Goal: Task Accomplishment & Management: Use online tool/utility

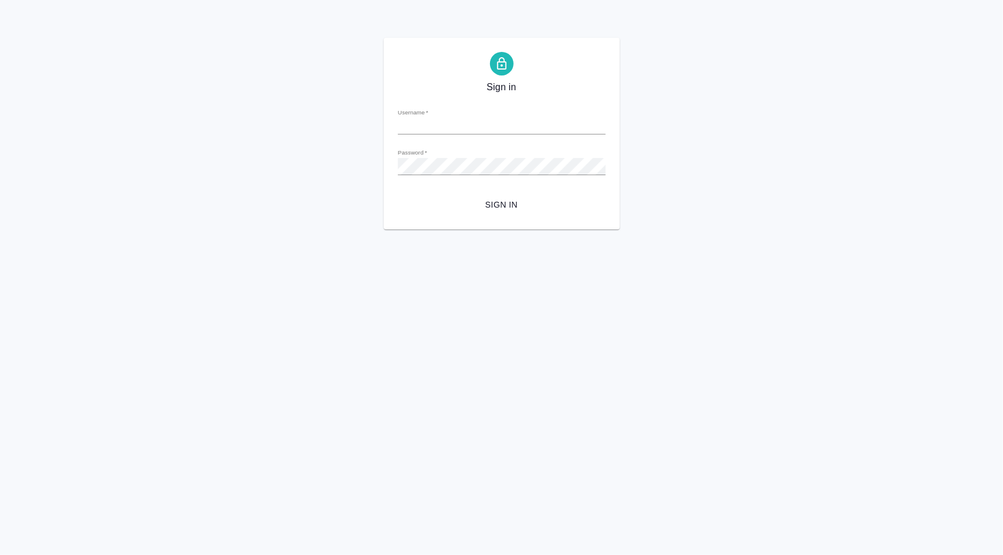
type input "[PERSON_NAME][EMAIL_ADDRESS][DOMAIN_NAME]"
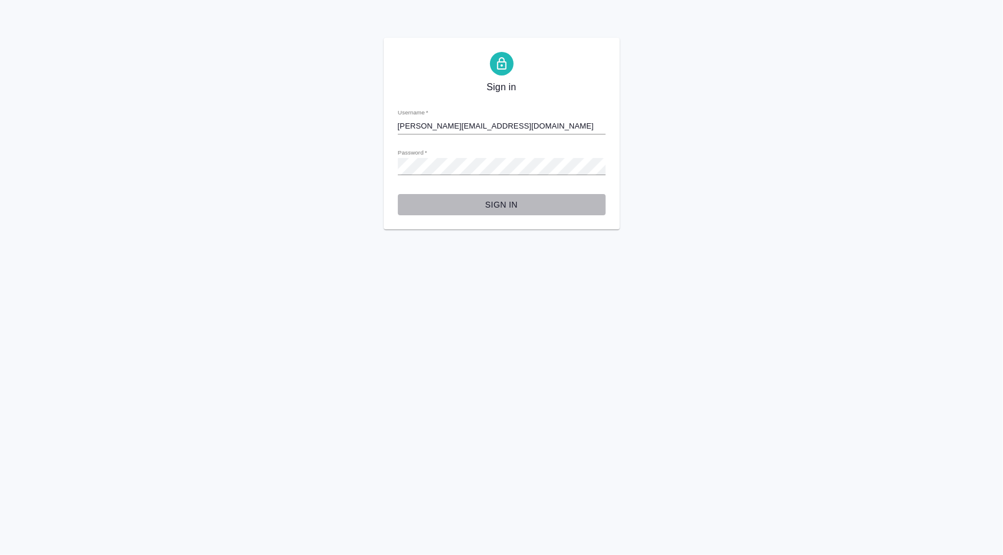
click at [518, 201] on span "Sign in" at bounding box center [501, 205] width 189 height 15
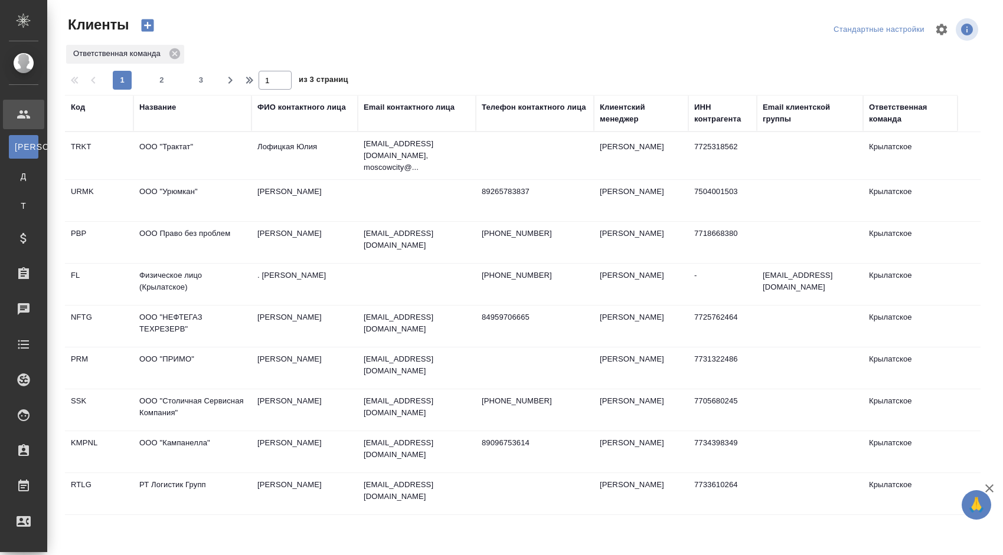
select select "RU"
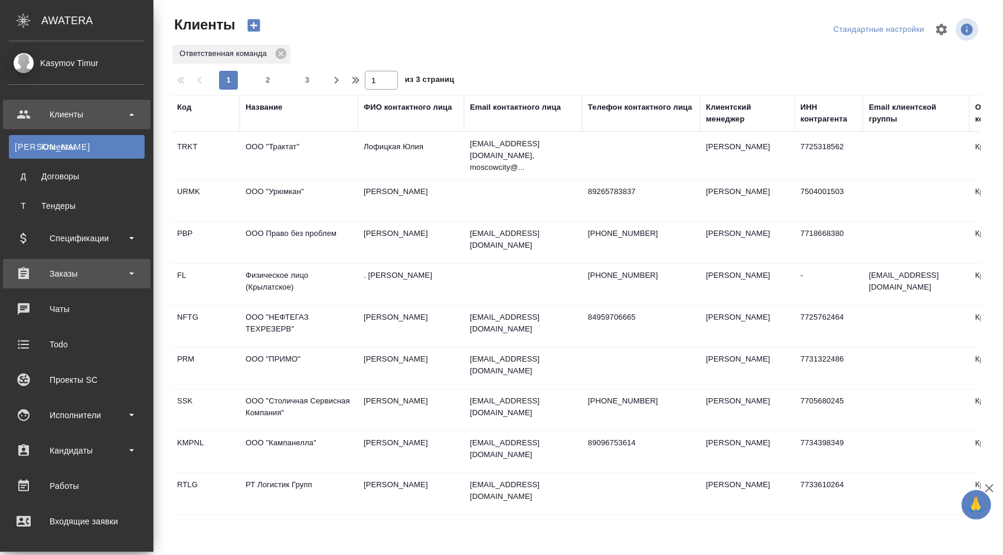
click at [97, 276] on div "Заказы" at bounding box center [77, 274] width 136 height 18
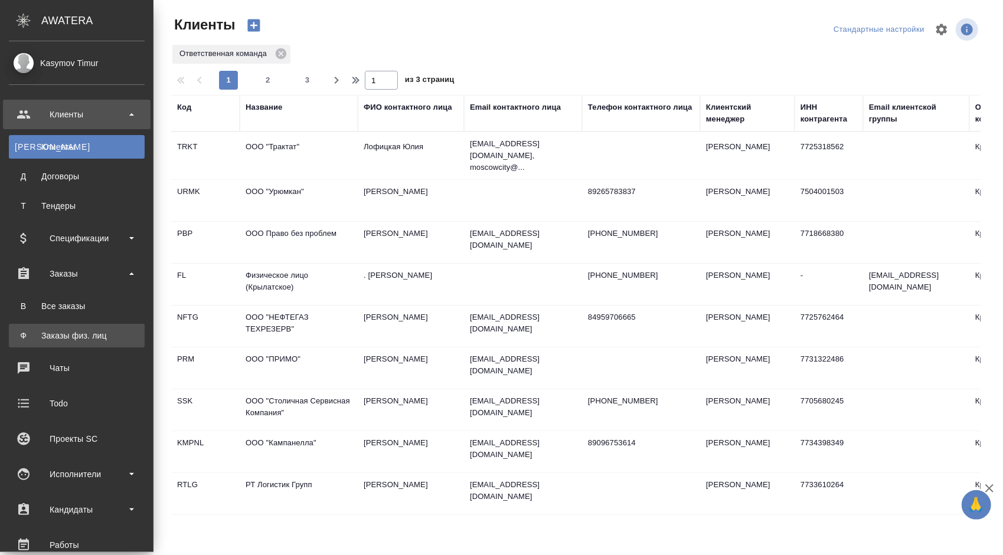
click at [65, 338] on div "Заказы физ. лиц" at bounding box center [77, 336] width 124 height 12
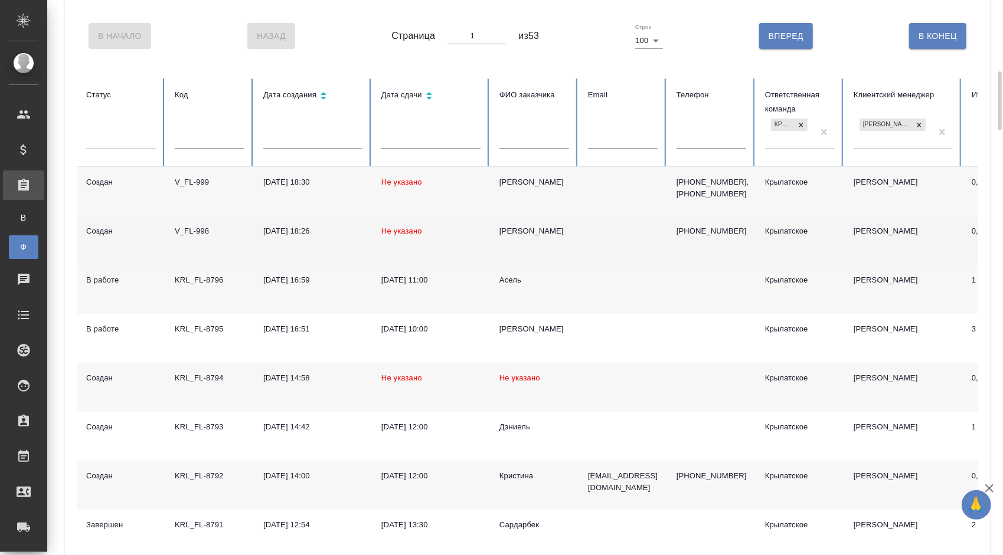
scroll to position [118, 0]
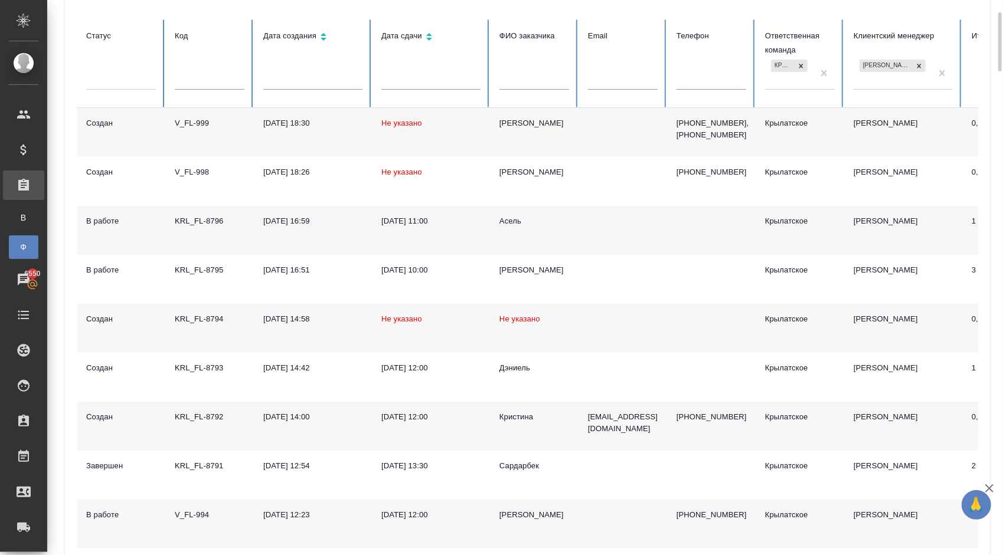
click at [517, 413] on div "Кристина" at bounding box center [534, 417] width 70 height 12
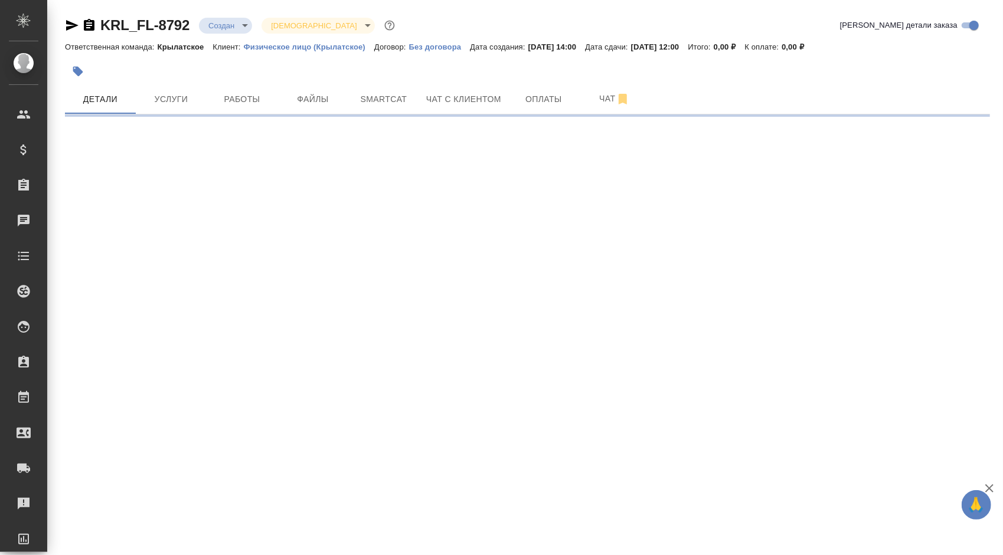
select select "RU"
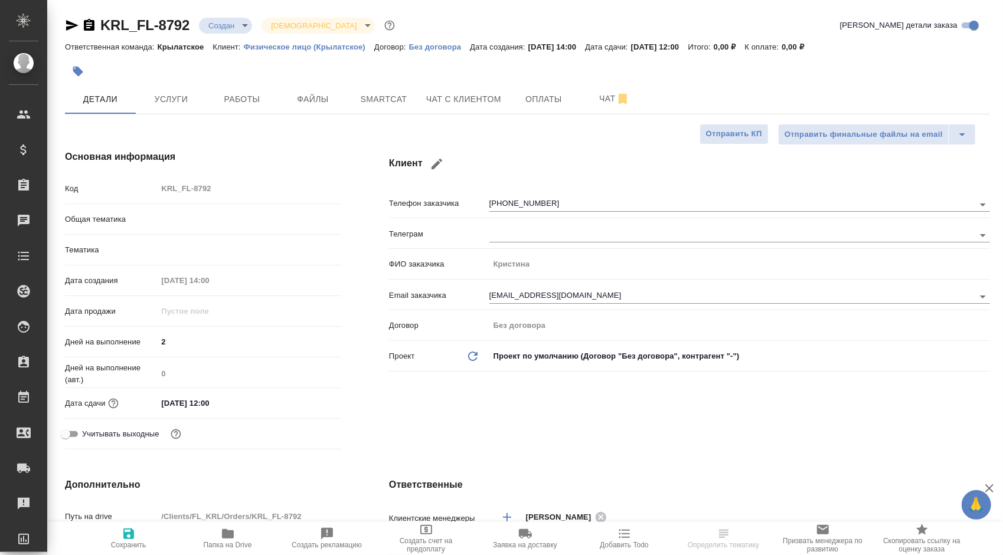
type textarea "x"
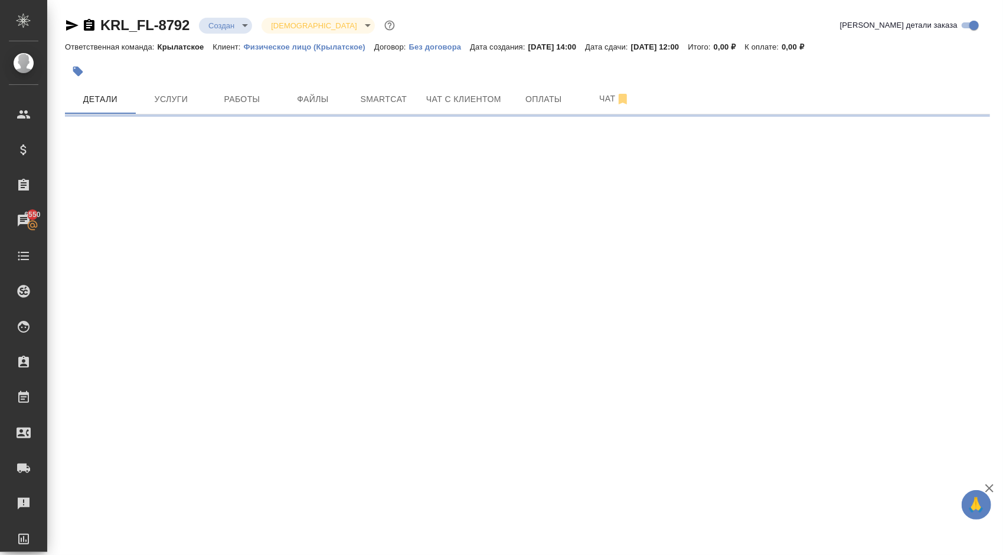
select select "RU"
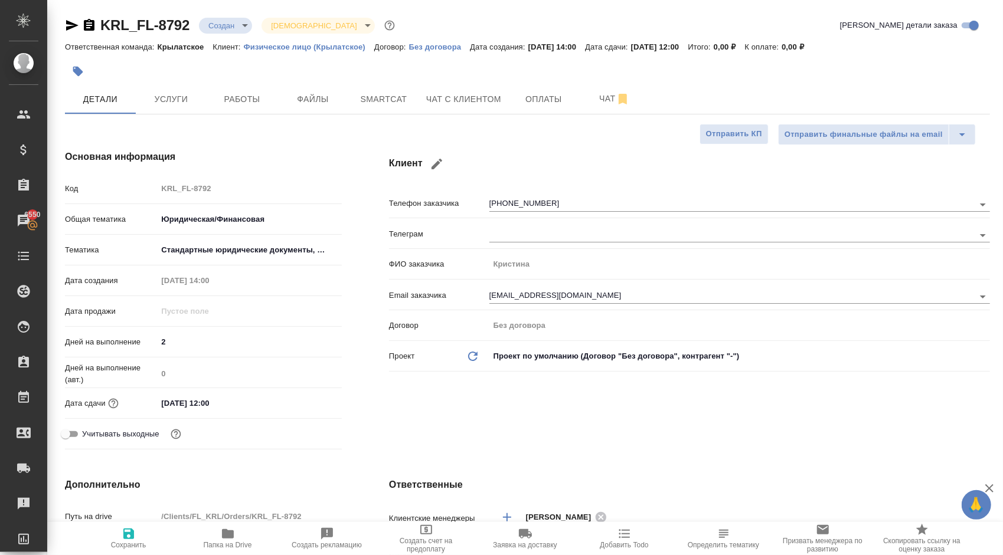
type textarea "x"
click at [296, 94] on span "Файлы" at bounding box center [312, 99] width 57 height 15
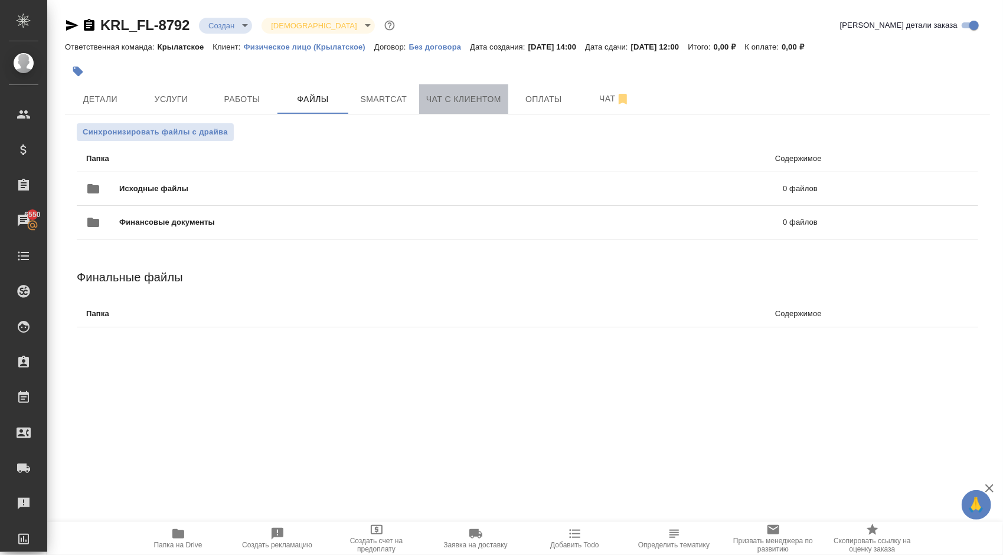
click at [446, 104] on span "Чат с клиентом" at bounding box center [463, 99] width 75 height 15
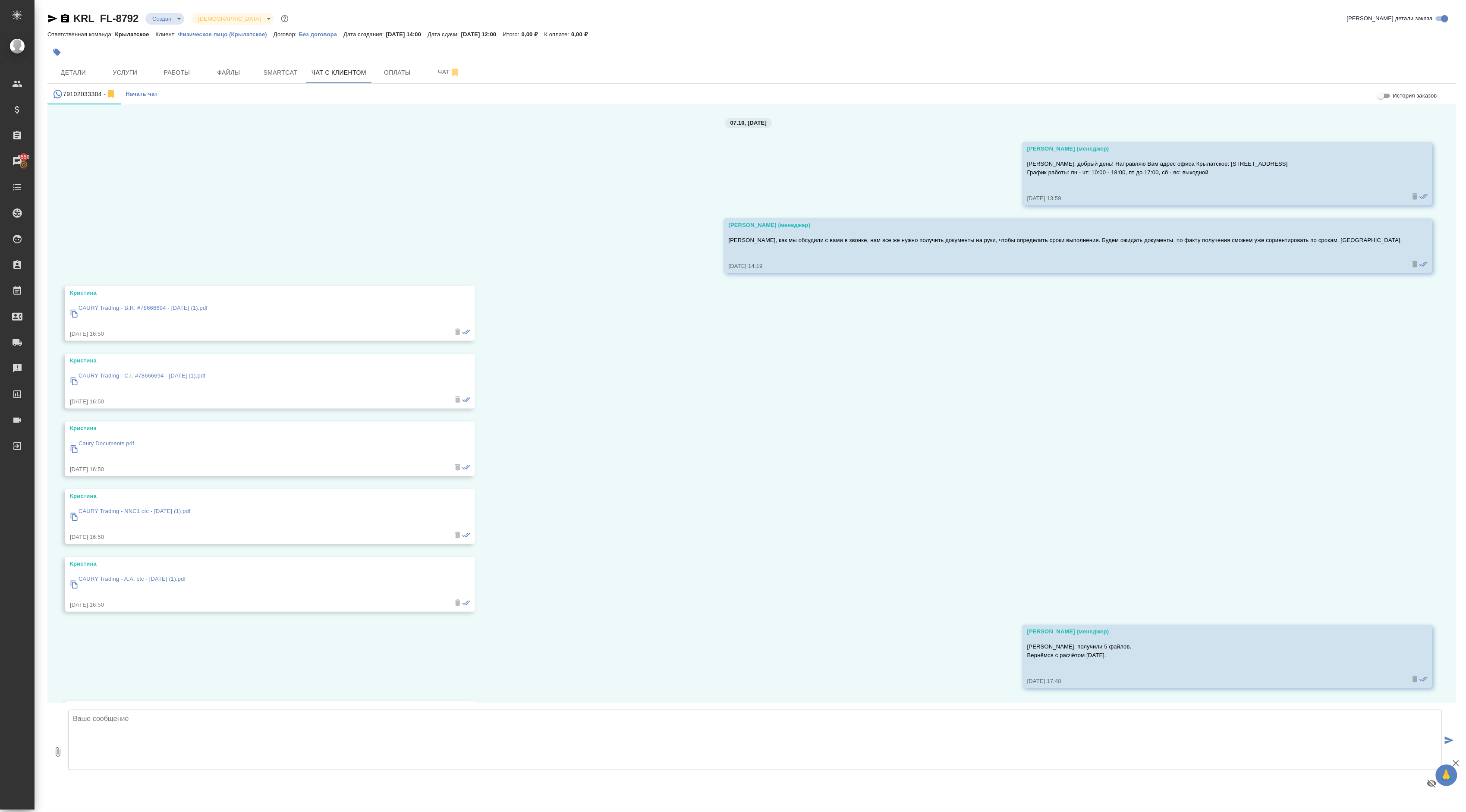
click at [177, 300] on div "CAURY Trading - B.R. #78666694 - [DATE] (1).pdf" at bounding box center [257, 312] width 375 height 26
click at [181, 305] on p "CAURY Trading - B.R. #78666694 - [DATE] (1).pdf" at bounding box center [143, 308] width 129 height 9
click at [179, 375] on p "CAURY Trading - C.I. #78666694 - [DATE] (1).pdf" at bounding box center [141, 376] width 126 height 9
click at [111, 406] on p "Caury Documents.pdf" at bounding box center [106, 444] width 56 height 9
click at [167, 406] on p "CAURY Trading - NNC1 ctc - [DATE] (1).pdf" at bounding box center [134, 511] width 112 height 9
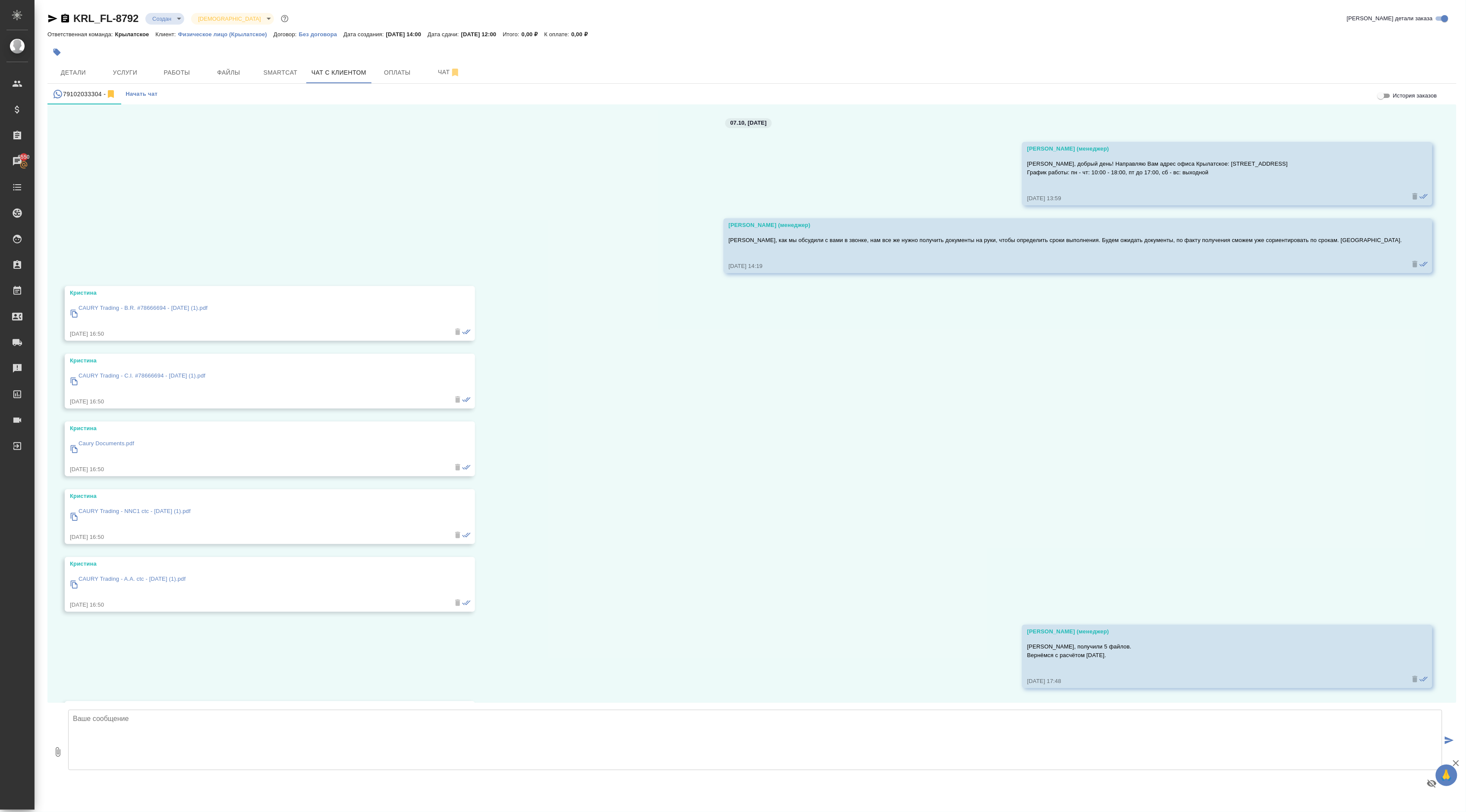
click at [154, 406] on p "CAURY Trading - A.A. ctc - [DATE] (1).pdf" at bounding box center [132, 579] width 107 height 9
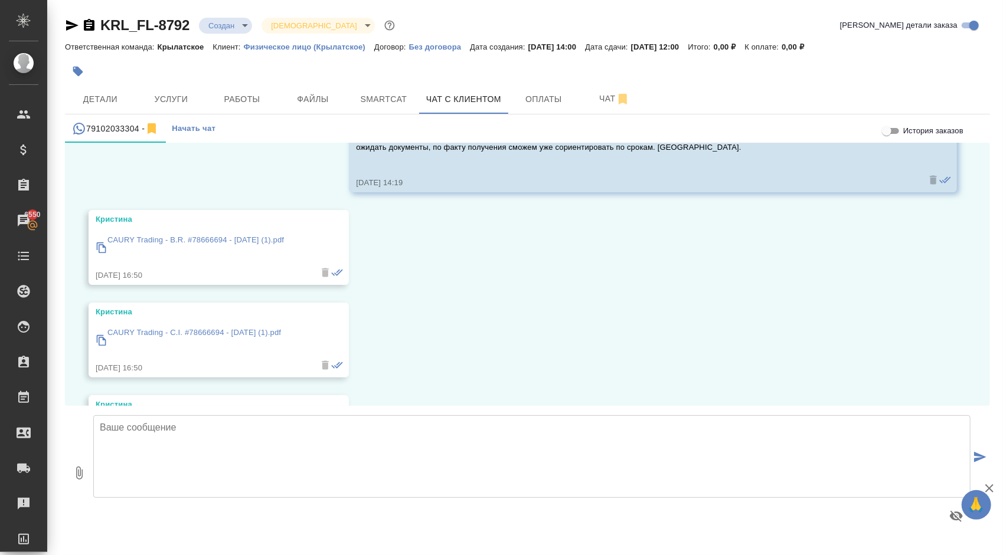
scroll to position [185, 0]
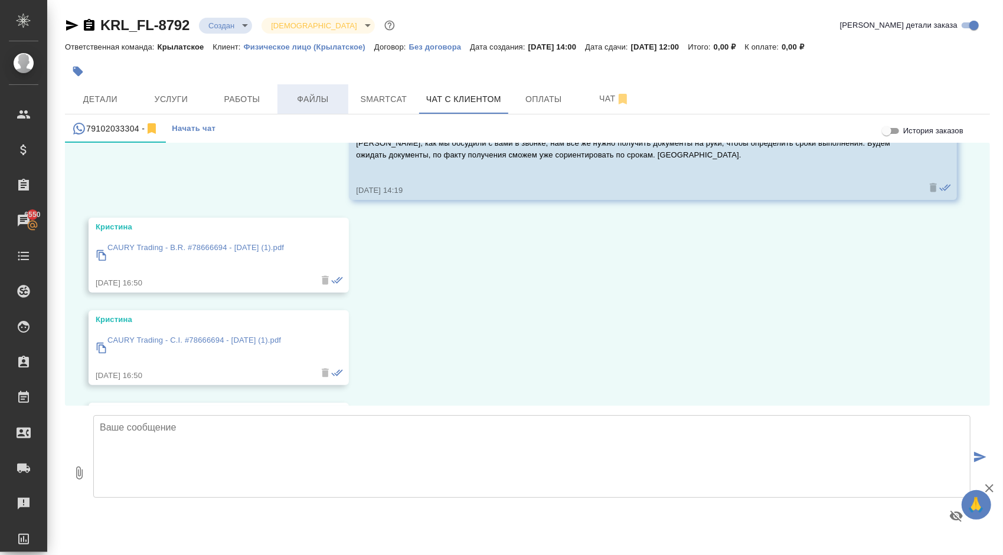
click at [312, 86] on button "Файлы" at bounding box center [312, 99] width 71 height 30
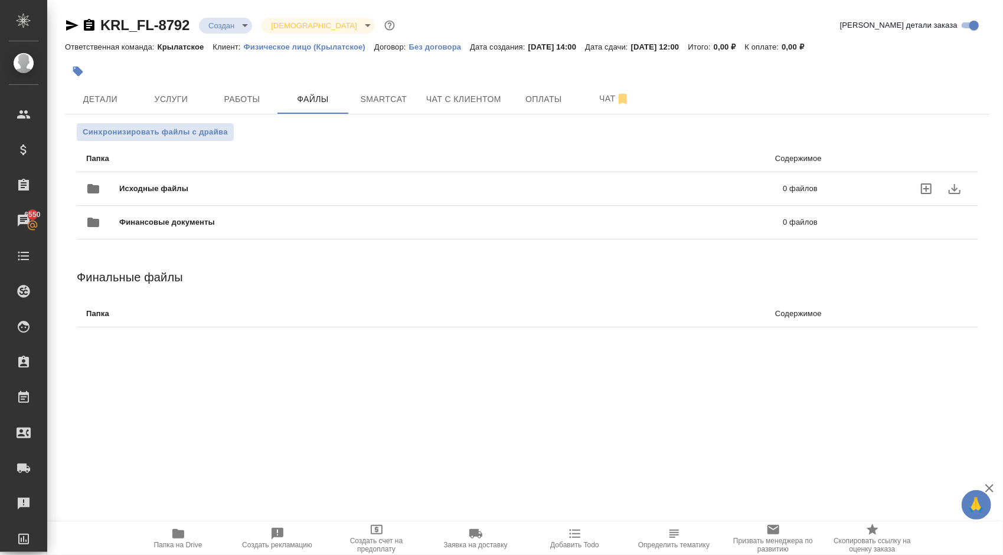
click at [148, 189] on span "Исходные файлы" at bounding box center [302, 189] width 366 height 12
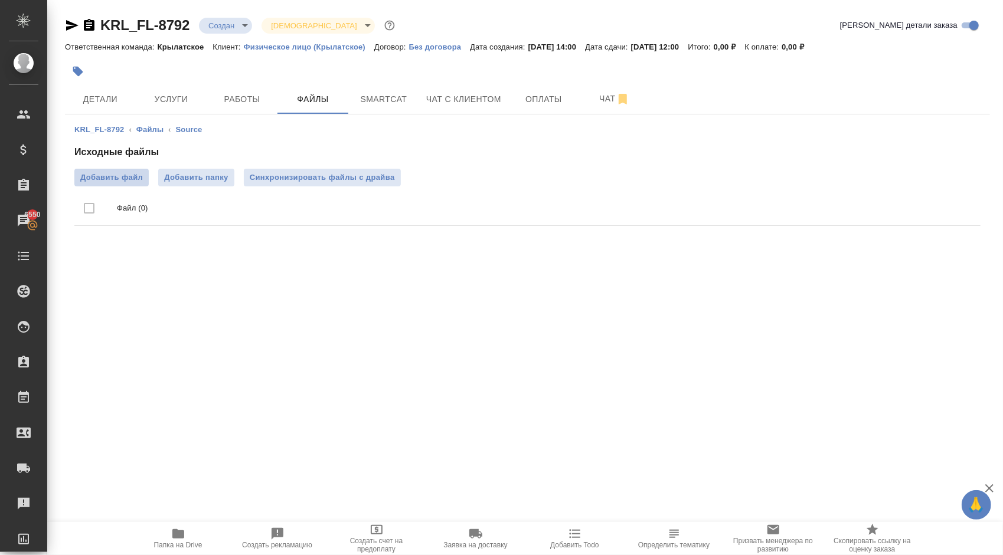
click at [110, 178] on span "Добавить файл" at bounding box center [111, 178] width 63 height 12
click at [0, 0] on input "Добавить файл" at bounding box center [0, 0] width 0 height 0
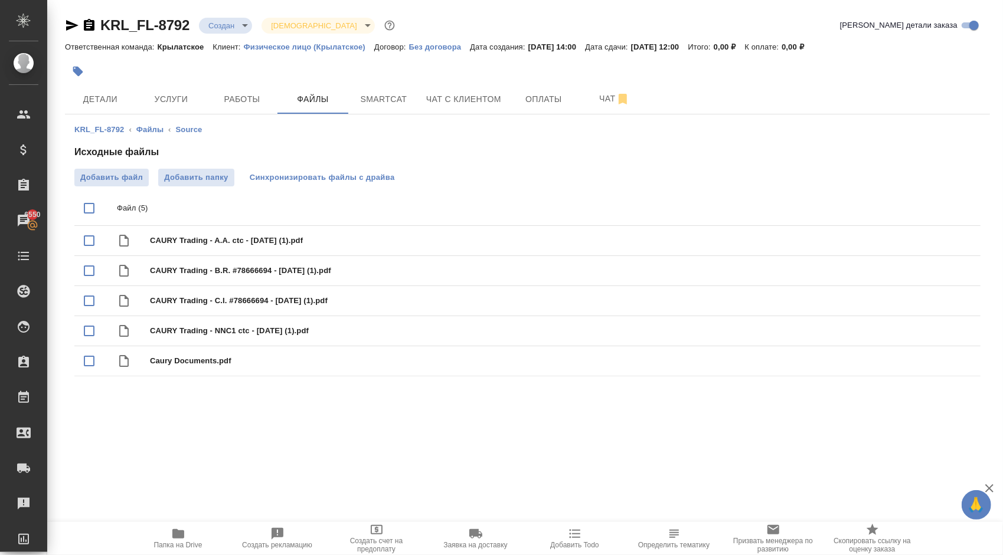
click at [338, 179] on span "Синхронизировать файлы с драйва" at bounding box center [322, 178] width 145 height 12
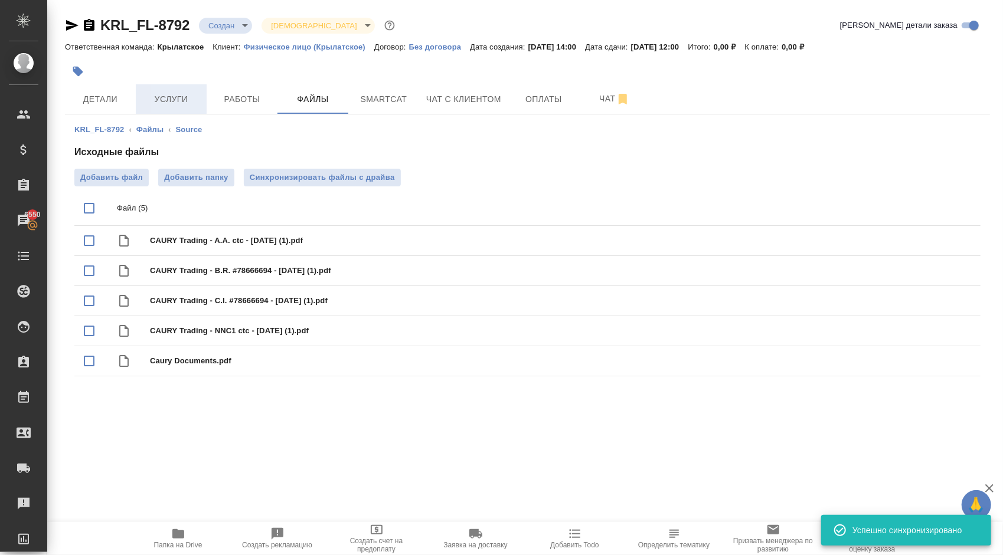
click at [172, 96] on span "Услуги" at bounding box center [171, 99] width 57 height 15
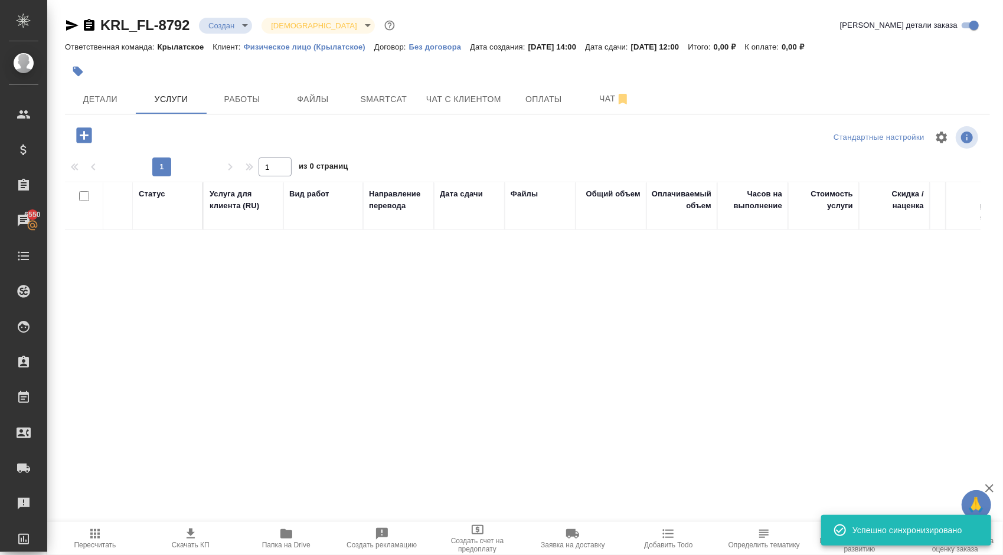
click at [85, 140] on icon "button" at bounding box center [83, 134] width 15 height 15
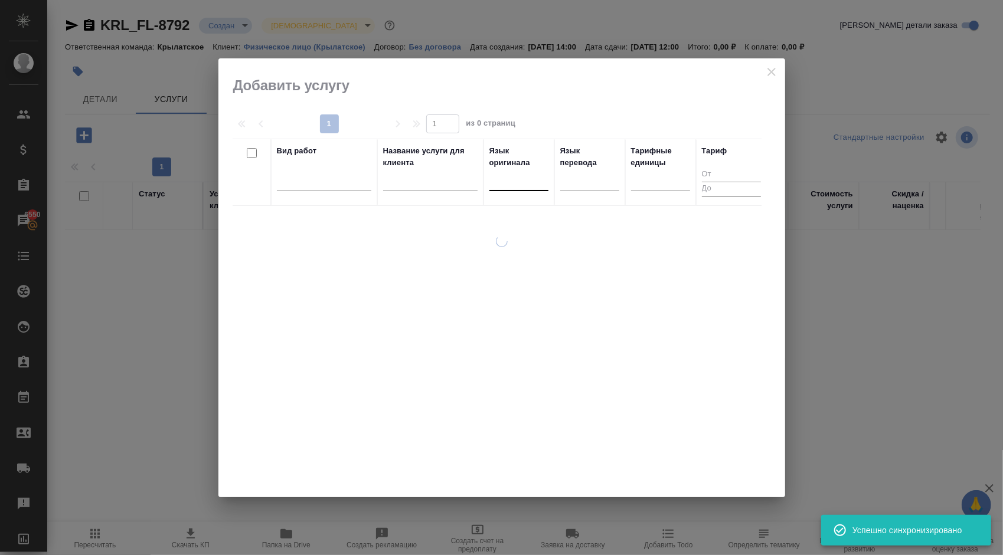
click at [536, 178] on div at bounding box center [518, 179] width 59 height 17
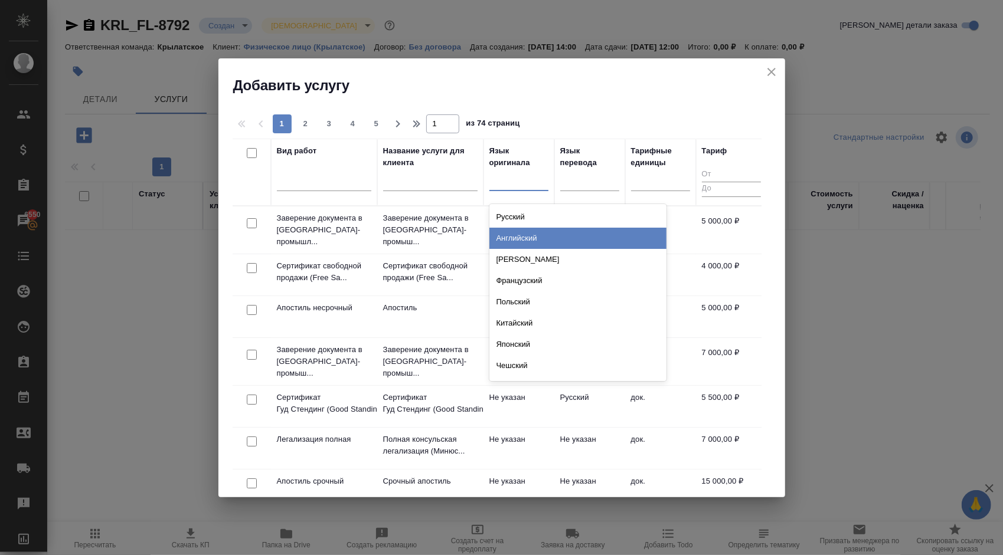
click at [552, 240] on div "Английский" at bounding box center [577, 238] width 177 height 21
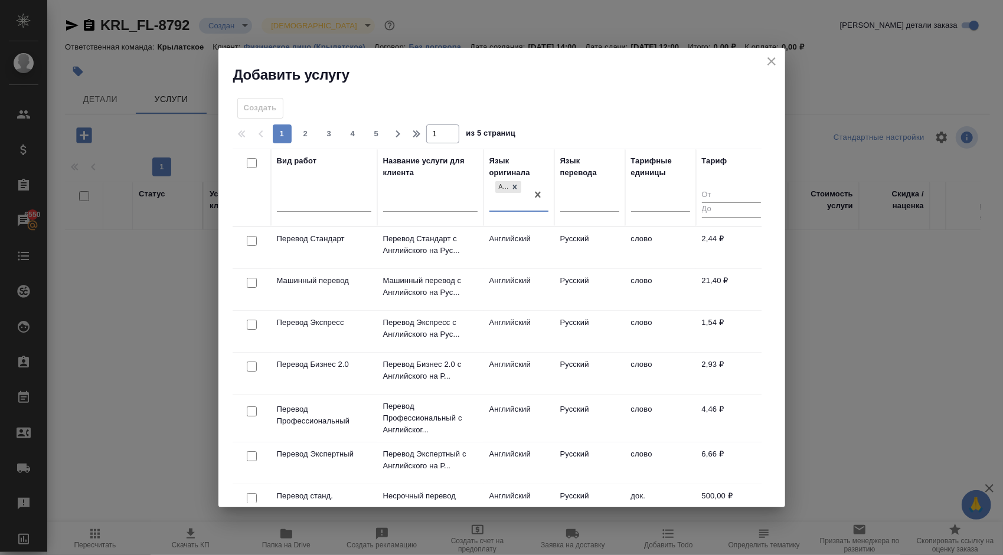
click at [596, 186] on div "Язык перевода" at bounding box center [589, 187] width 59 height 65
click at [595, 198] on div at bounding box center [589, 199] width 59 height 17
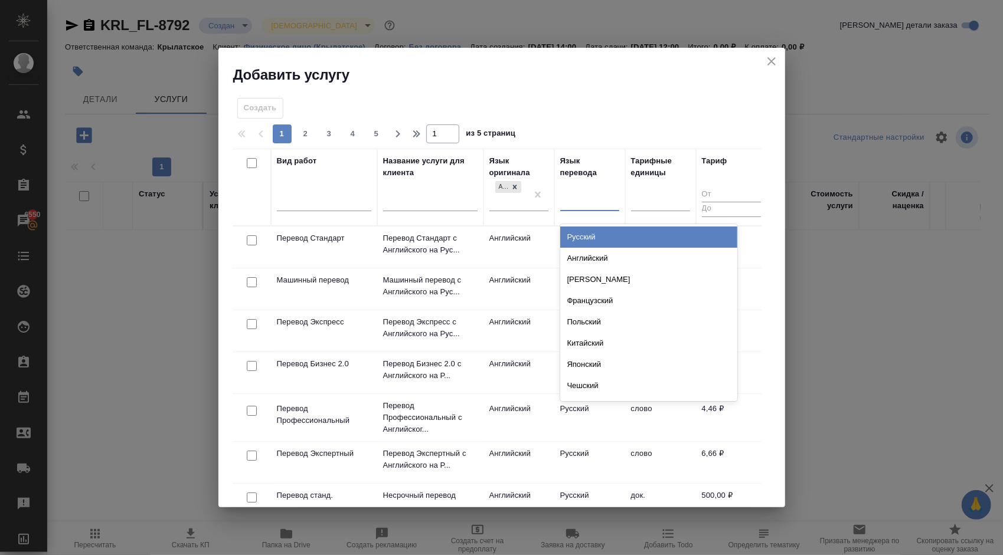
click at [585, 230] on div "Русский" at bounding box center [648, 237] width 177 height 21
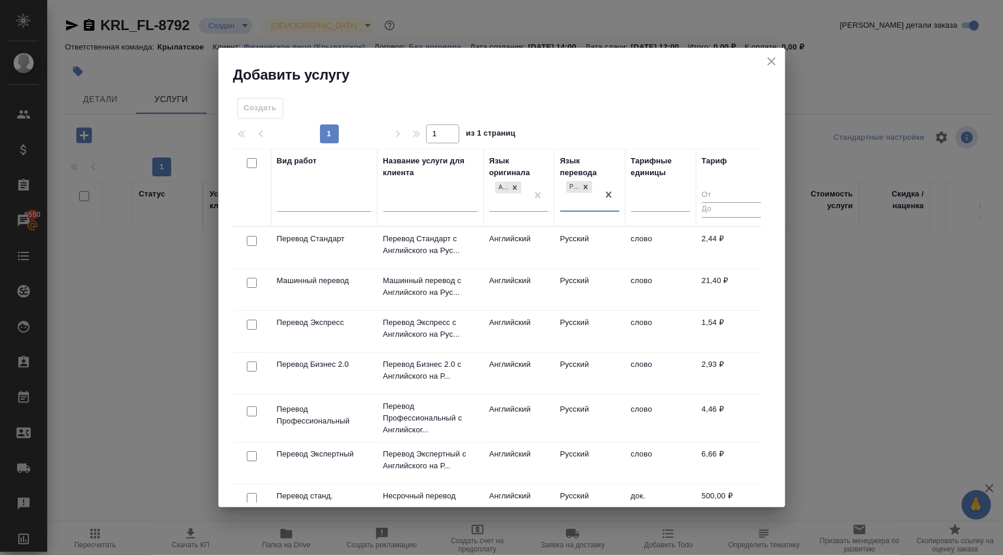
click at [544, 245] on td "Английский" at bounding box center [518, 247] width 71 height 41
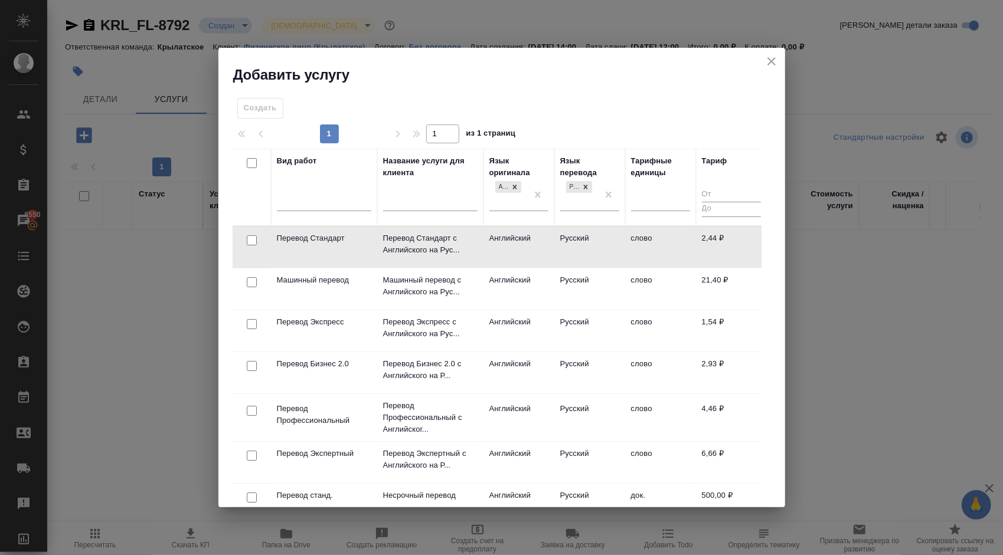
click at [544, 245] on td "Английский" at bounding box center [518, 247] width 71 height 41
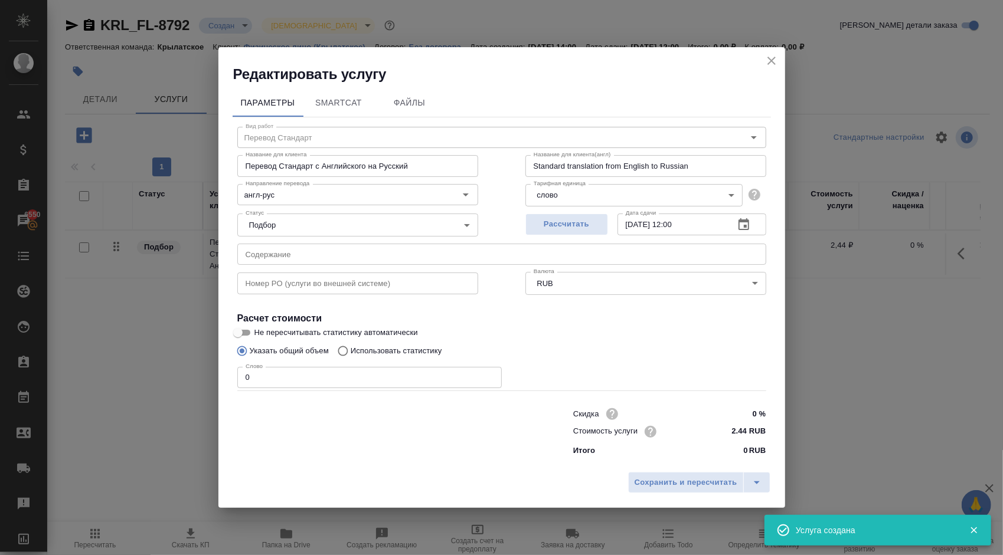
drag, startPoint x: 286, startPoint y: 372, endPoint x: 143, endPoint y: 358, distance: 144.1
click at [143, 358] on div "Редактировать услугу Параметры SmartCat Файлы Вид работ Перевод Стандарт Вид ра…" at bounding box center [501, 277] width 1003 height 555
type input "1"
click at [643, 483] on span "Сохранить и пересчитать" at bounding box center [685, 483] width 103 height 14
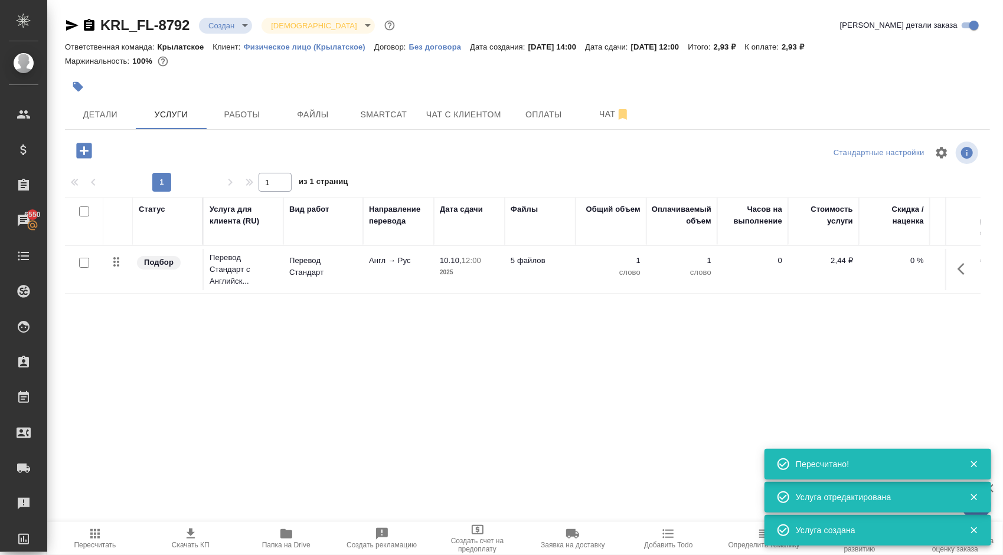
click at [86, 146] on icon "button" at bounding box center [83, 150] width 15 height 15
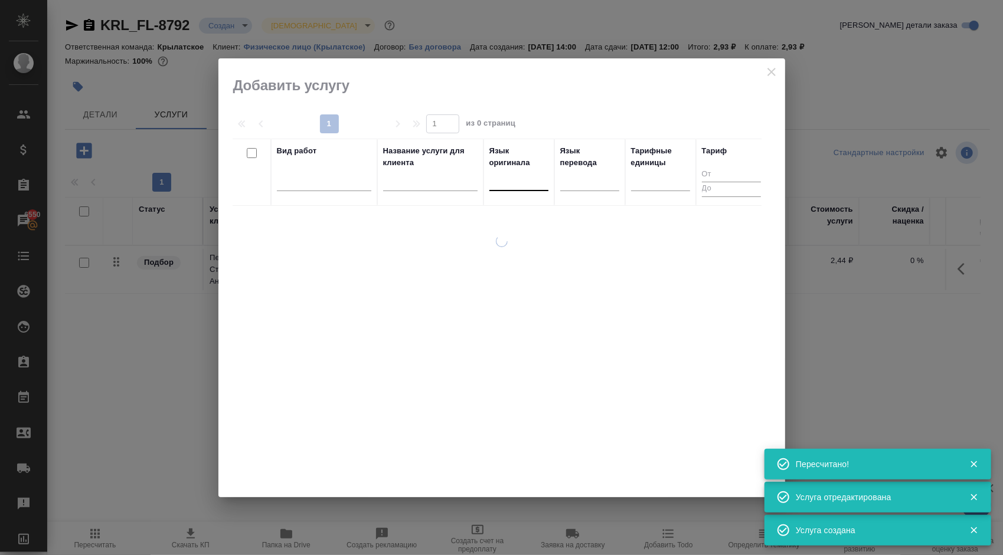
click at [523, 181] on div at bounding box center [518, 179] width 59 height 17
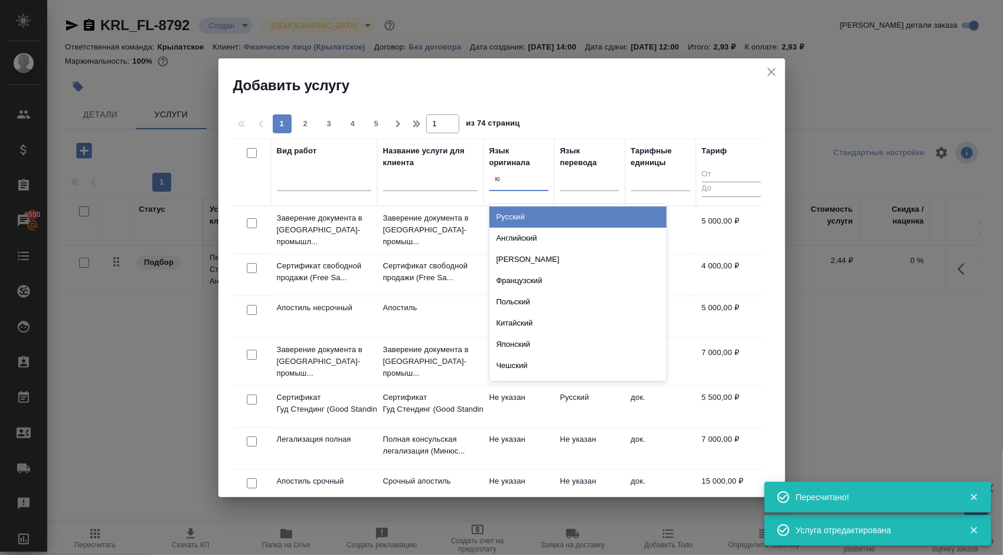
type input "кит"
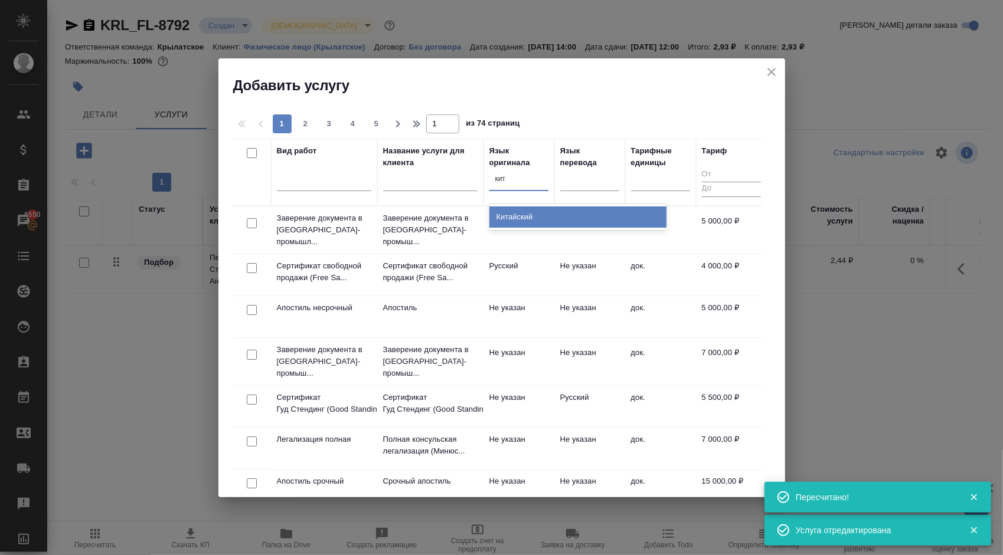
click at [515, 211] on div "Китайский" at bounding box center [577, 217] width 177 height 21
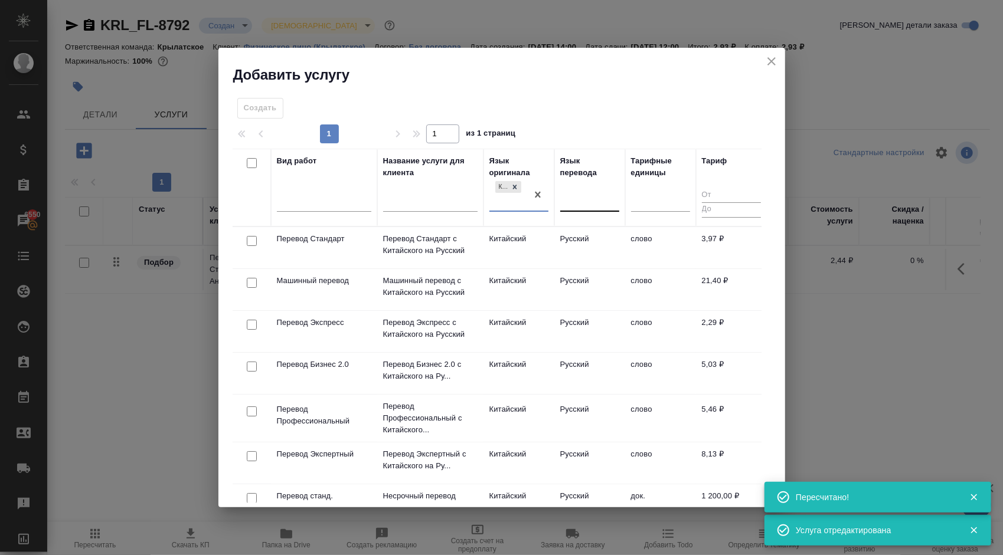
click at [589, 194] on div at bounding box center [589, 199] width 59 height 17
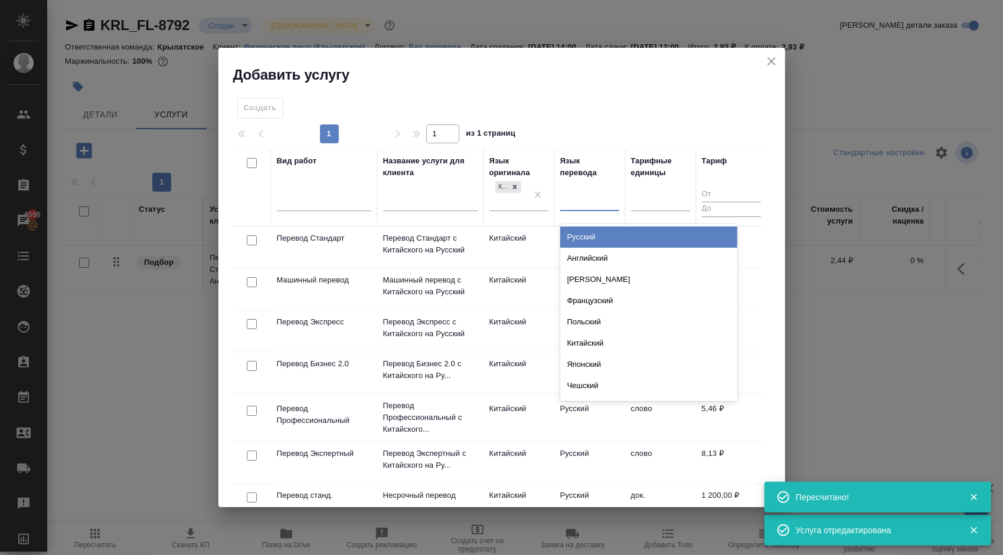
click at [595, 231] on div "Русский" at bounding box center [648, 237] width 177 height 21
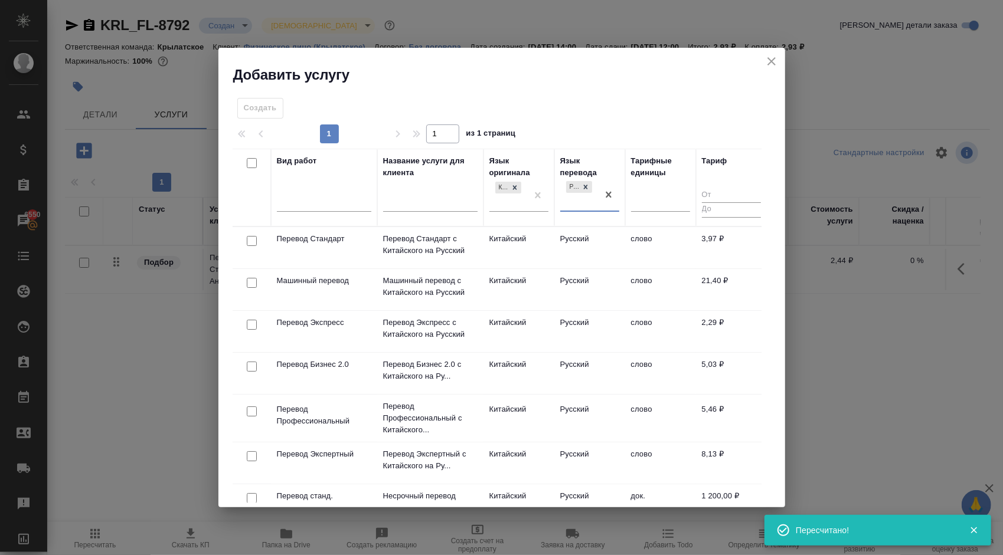
click at [547, 242] on td "Китайский" at bounding box center [518, 247] width 71 height 41
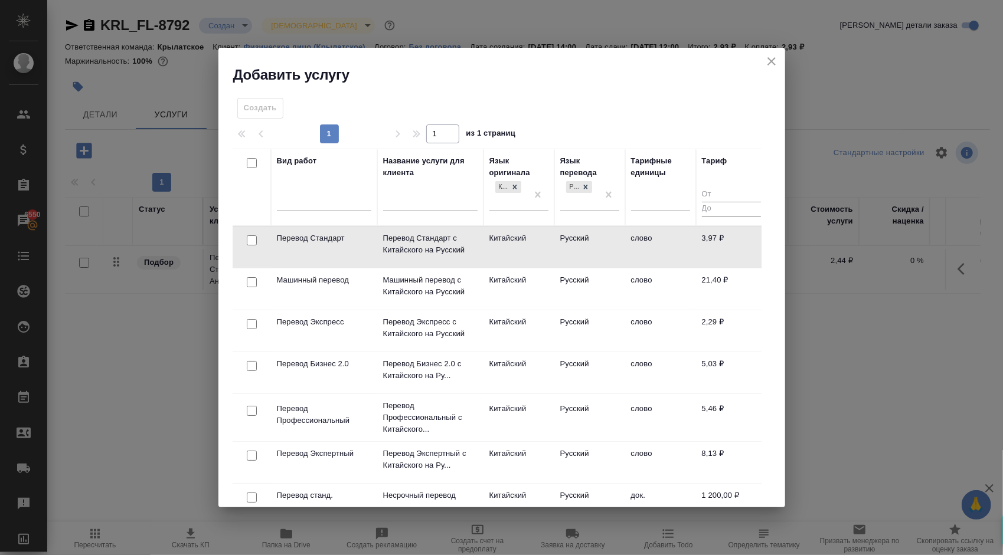
click at [547, 242] on td "Китайский" at bounding box center [518, 247] width 71 height 41
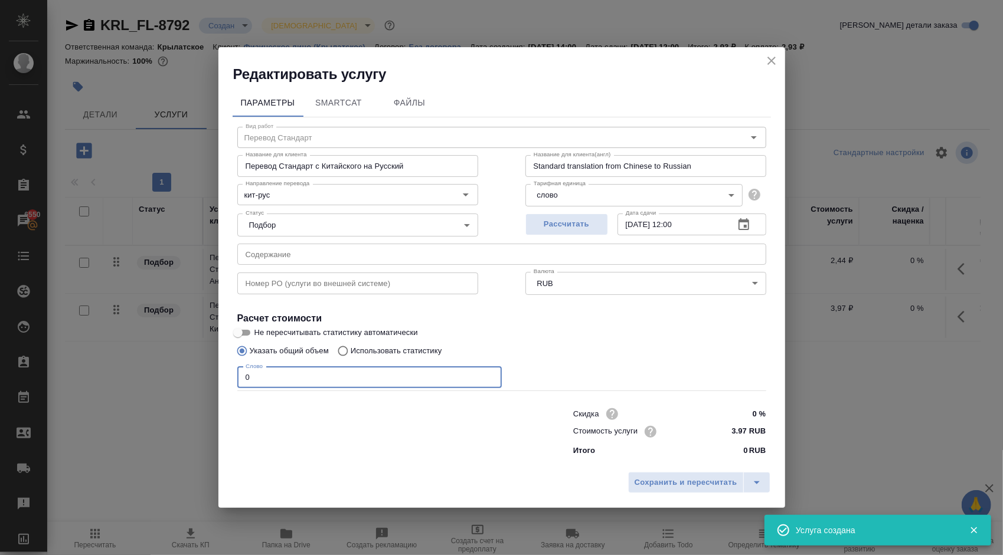
drag, startPoint x: 247, startPoint y: 358, endPoint x: 227, endPoint y: 358, distance: 20.1
click at [227, 358] on div "Параметры SmartCat Файлы Вид работ Перевод Стандарт Вид работ Название для клие…" at bounding box center [501, 275] width 566 height 382
type input "500"
click at [641, 494] on div "Сохранить и пересчитать" at bounding box center [501, 487] width 566 height 42
click at [638, 486] on span "Сохранить и пересчитать" at bounding box center [685, 483] width 103 height 14
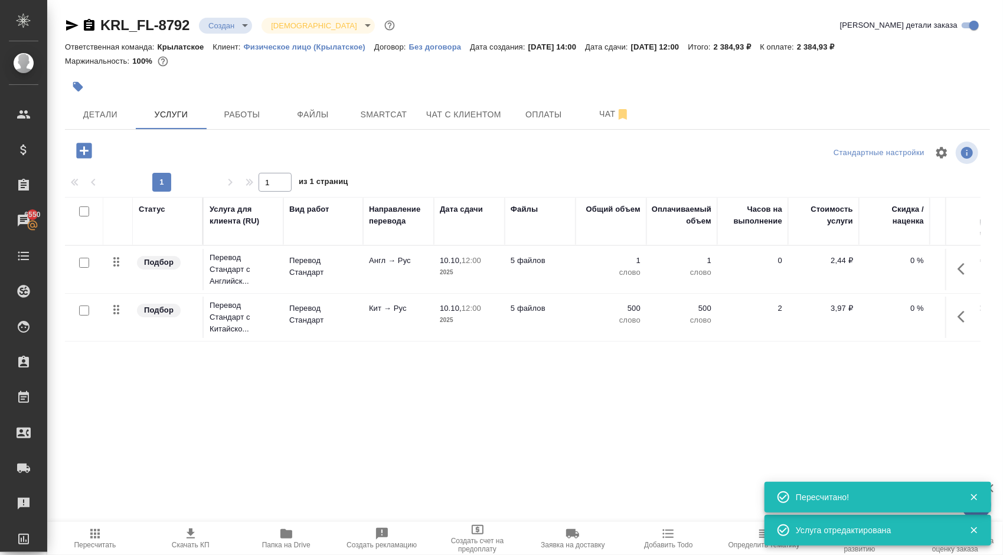
click at [87, 158] on icon "button" at bounding box center [83, 150] width 15 height 15
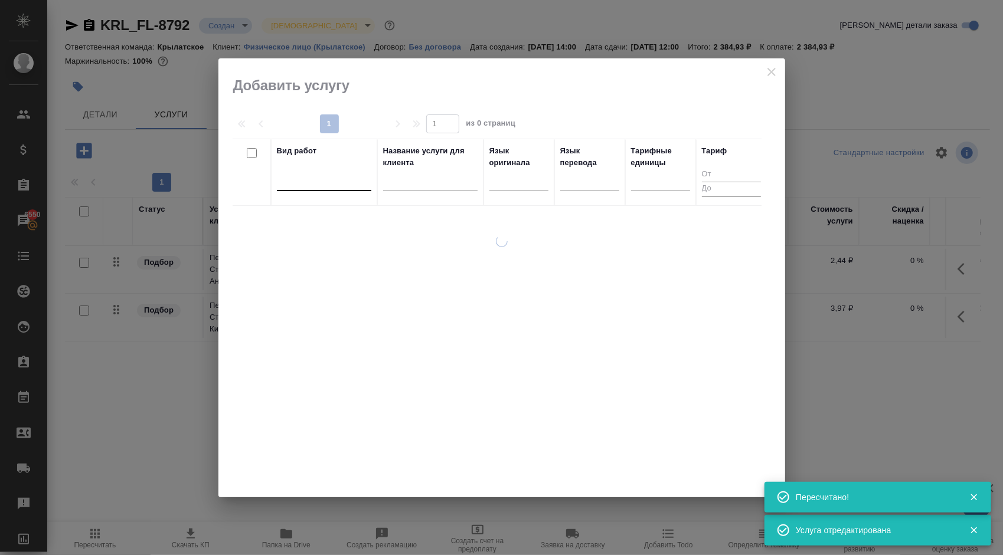
click at [340, 176] on div at bounding box center [324, 179] width 94 height 17
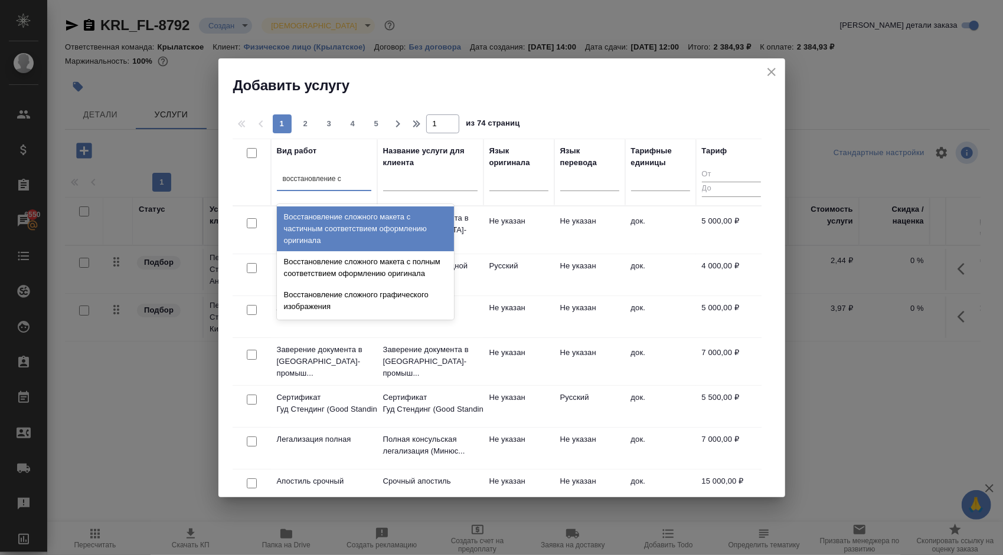
type input "восстановление сл"
click at [397, 223] on div "Восстановление сложного макета с частичным соответствием оформлению оригинала" at bounding box center [365, 229] width 177 height 45
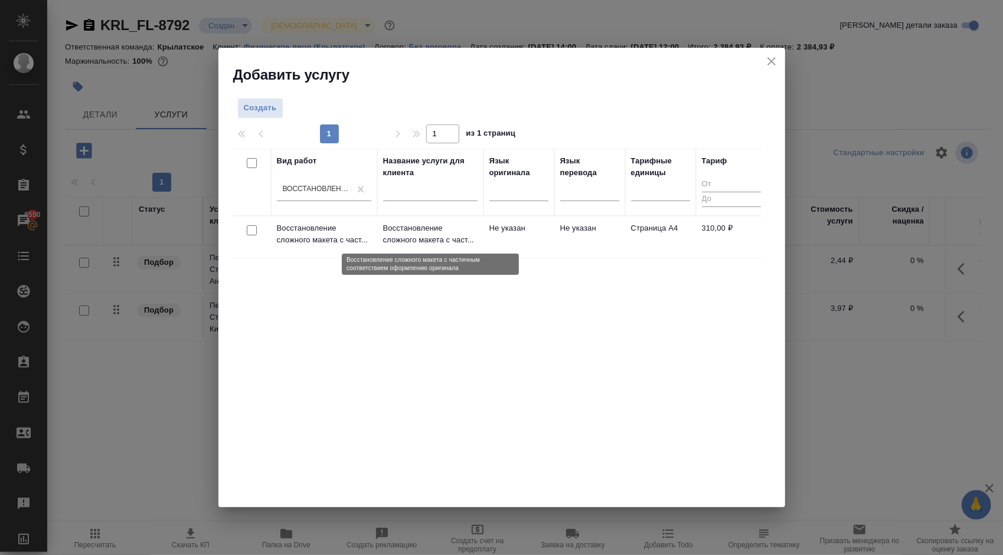
click at [428, 243] on p "Восстановление сложного макета с част..." at bounding box center [430, 234] width 94 height 24
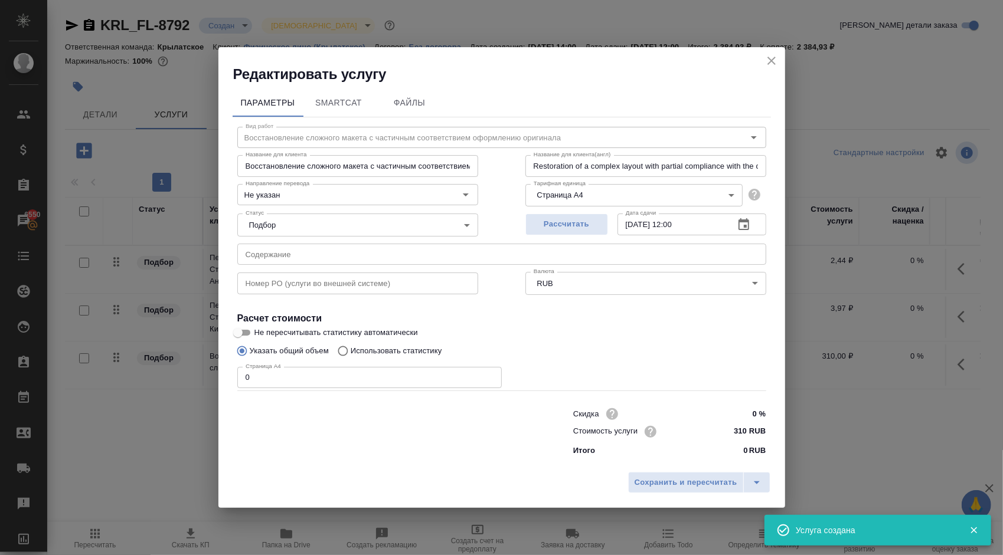
click at [257, 389] on div "Скидка 0 % Стоимость услуги 310 RUB Итого 0 RUB" at bounding box center [502, 431] width 576 height 99
drag, startPoint x: 264, startPoint y: 379, endPoint x: 211, endPoint y: 371, distance: 53.3
click at [211, 371] on div "Редактировать услугу Параметры SmartCat Файлы Вид работ Восстановление сложного…" at bounding box center [501, 277] width 1003 height 555
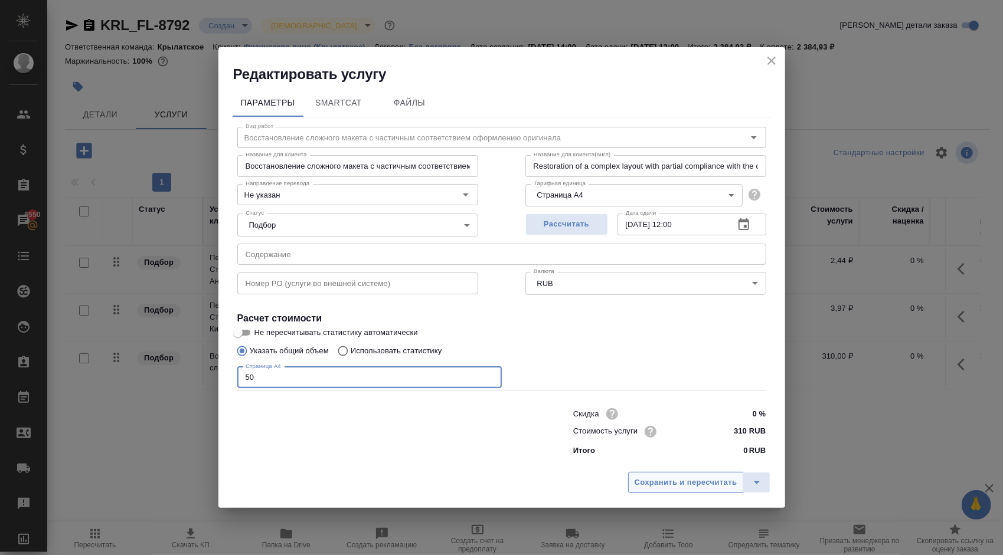
type input "50"
click at [652, 477] on span "Сохранить и пересчитать" at bounding box center [685, 483] width 103 height 14
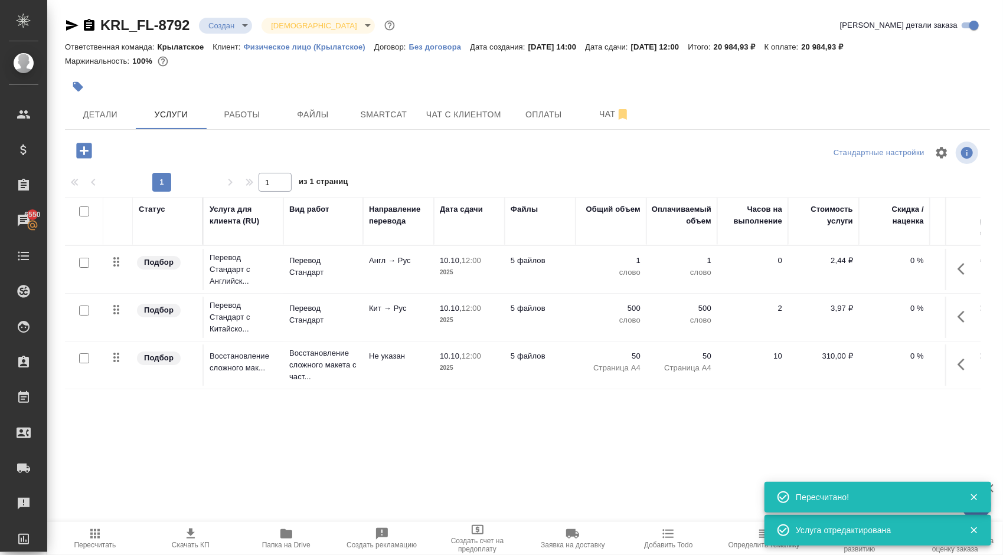
click at [91, 158] on icon "button" at bounding box center [83, 150] width 15 height 15
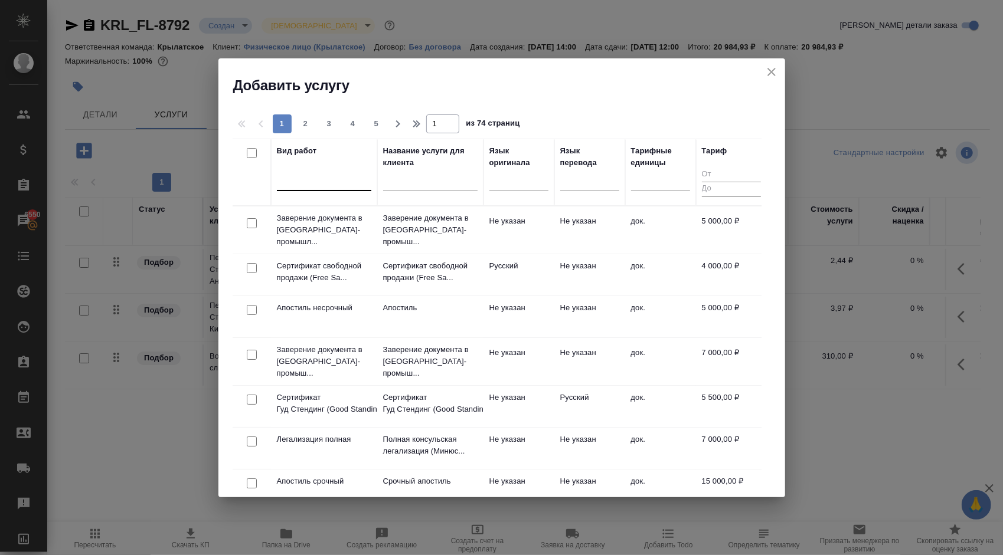
click at [344, 177] on div at bounding box center [324, 179] width 94 height 17
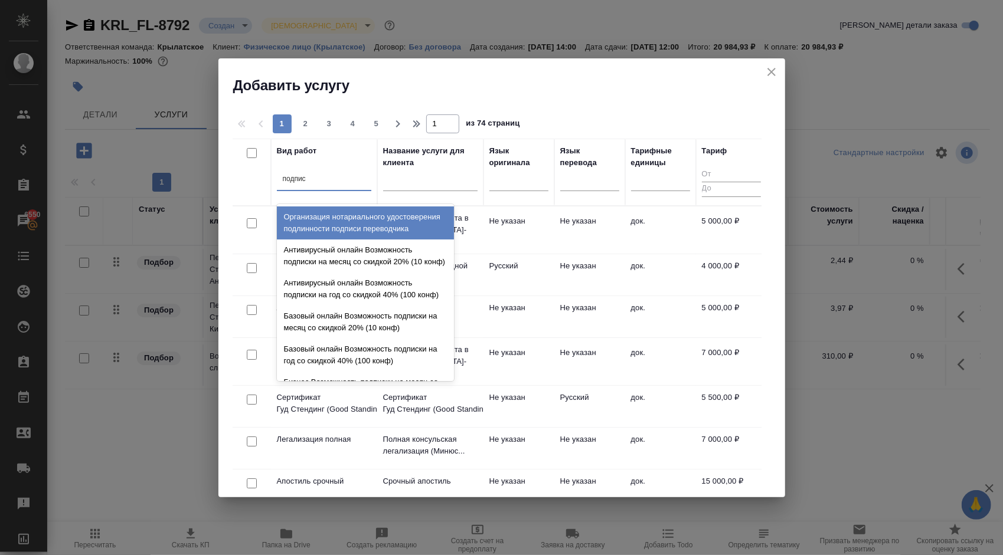
type input "подписи"
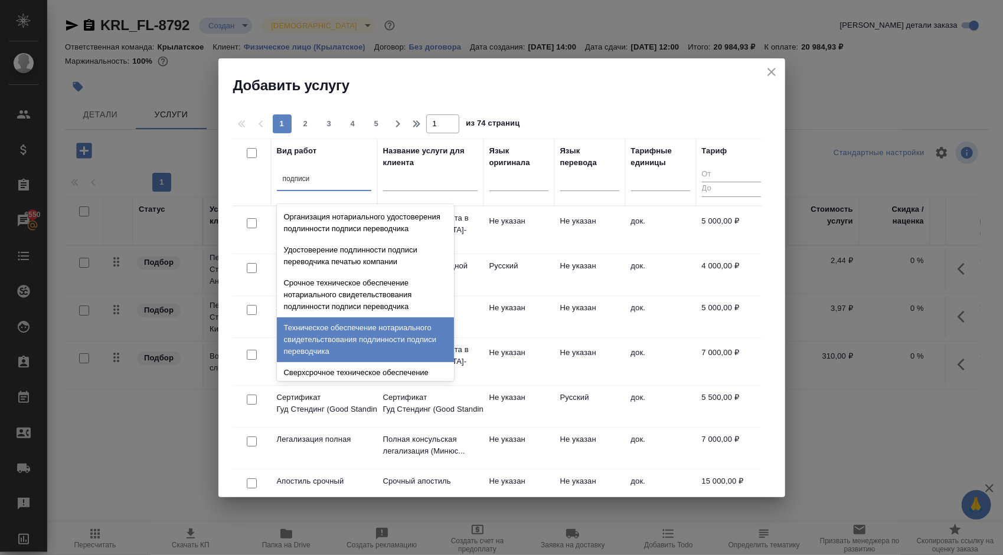
click at [334, 338] on div "Техническое обеспечение нотариального свидетельствования подлинности подписи пе…" at bounding box center [365, 339] width 177 height 45
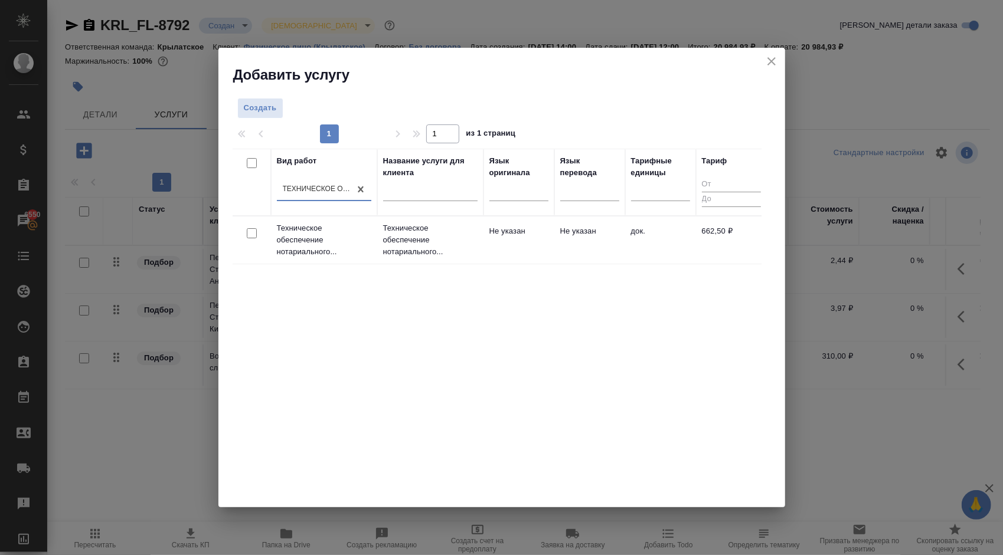
click at [415, 235] on p "Техническое обеспечение нотариального..." at bounding box center [430, 239] width 94 height 35
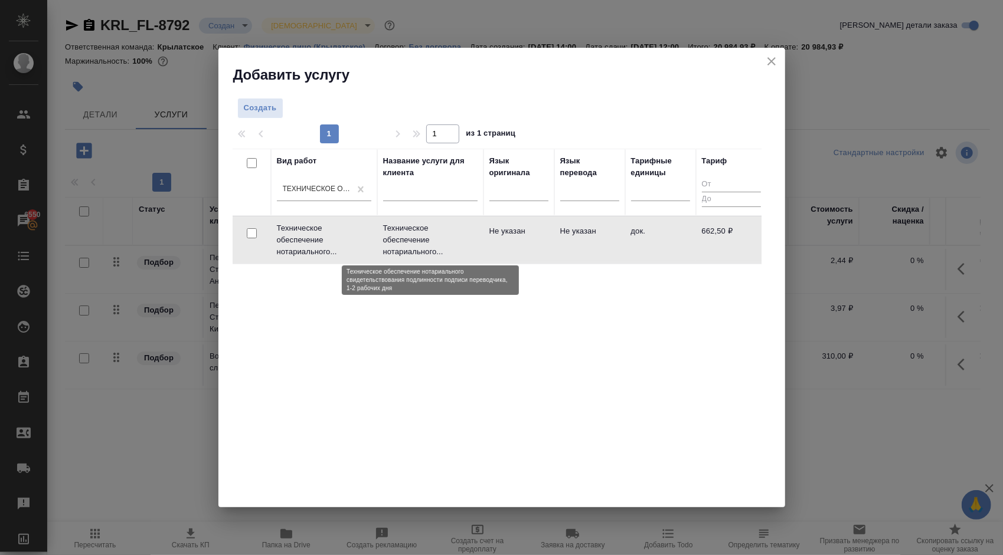
click at [415, 235] on p "Техническое обеспечение нотариального..." at bounding box center [430, 239] width 94 height 35
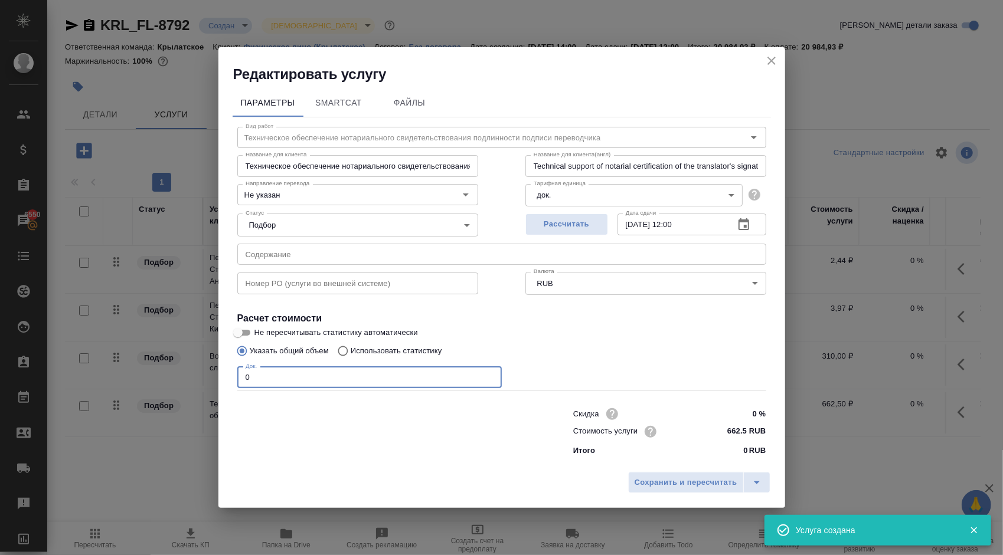
drag, startPoint x: 245, startPoint y: 376, endPoint x: 258, endPoint y: 381, distance: 14.4
click at [258, 381] on input "0" at bounding box center [369, 377] width 264 height 21
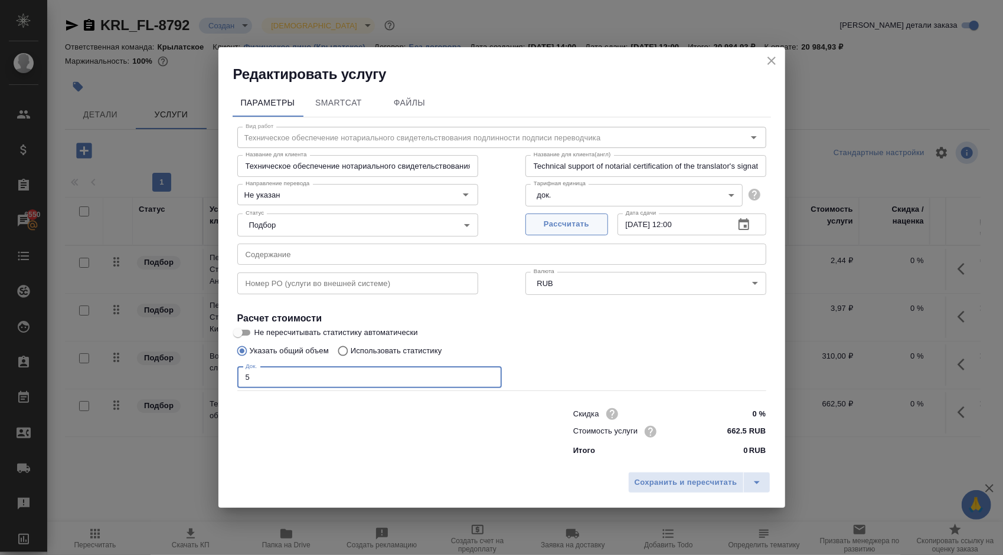
type input "5"
drag, startPoint x: 591, startPoint y: 220, endPoint x: 595, endPoint y: 228, distance: 8.4
click at [591, 221] on span "Рассчитать" at bounding box center [567, 225] width 70 height 14
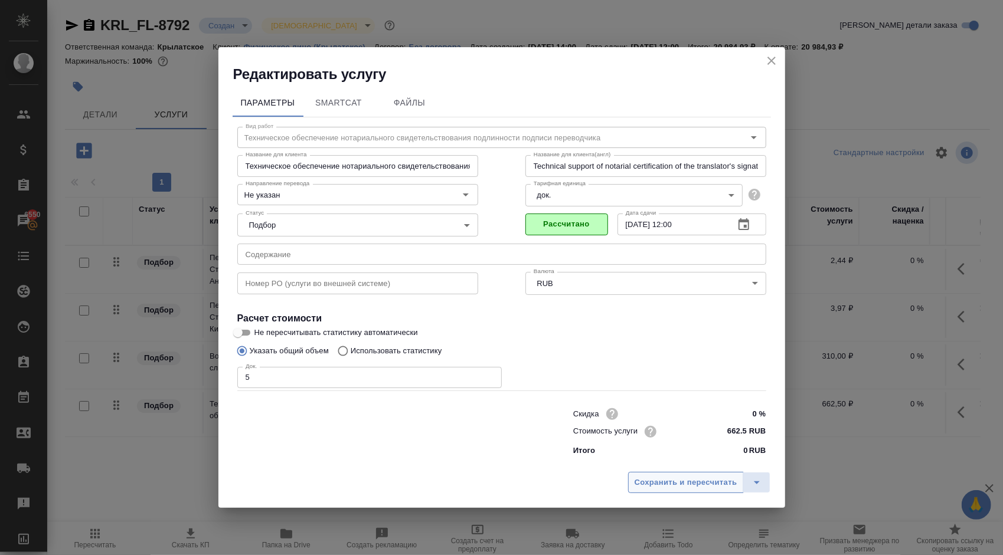
click at [696, 475] on button "Сохранить и пересчитать" at bounding box center [686, 482] width 116 height 21
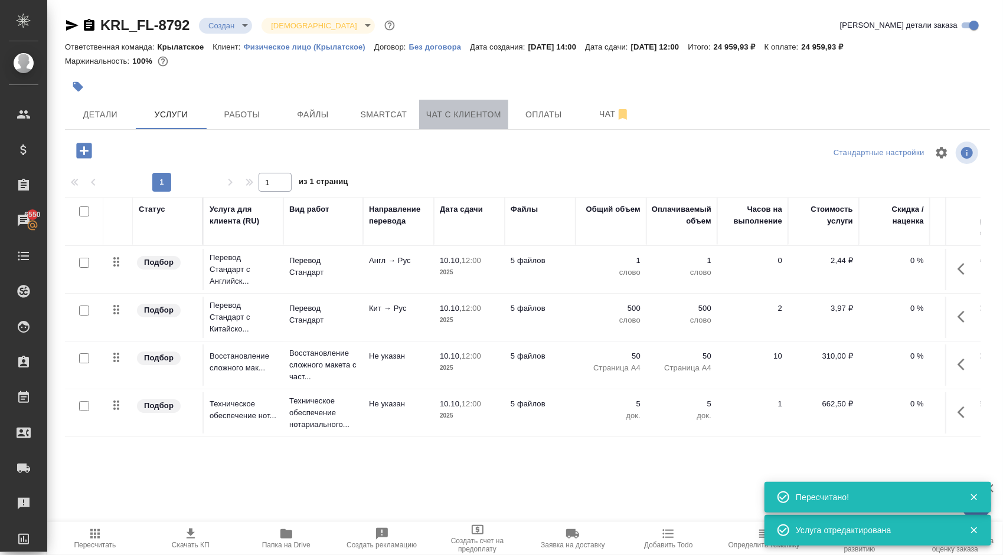
click at [461, 103] on button "Чат с клиентом" at bounding box center [463, 115] width 89 height 30
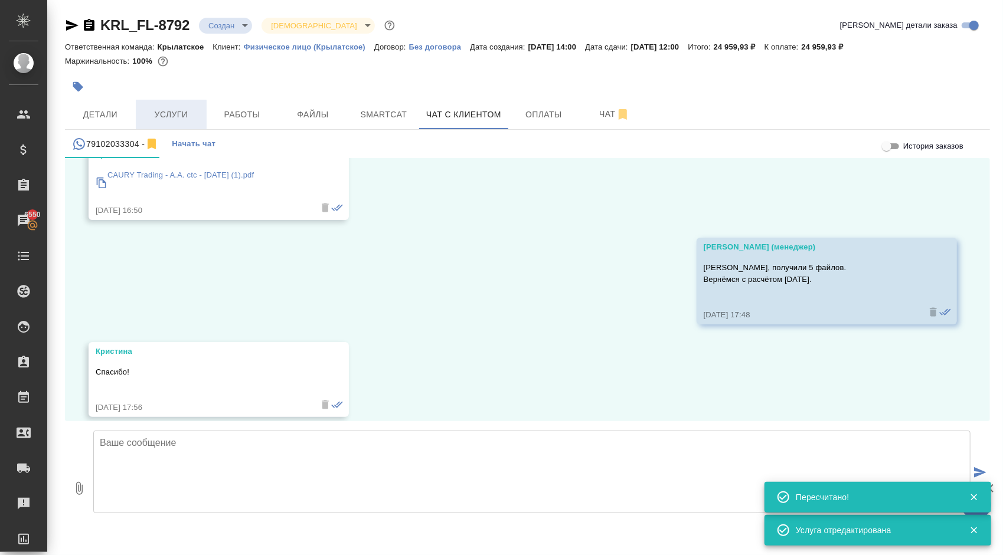
scroll to position [657, 0]
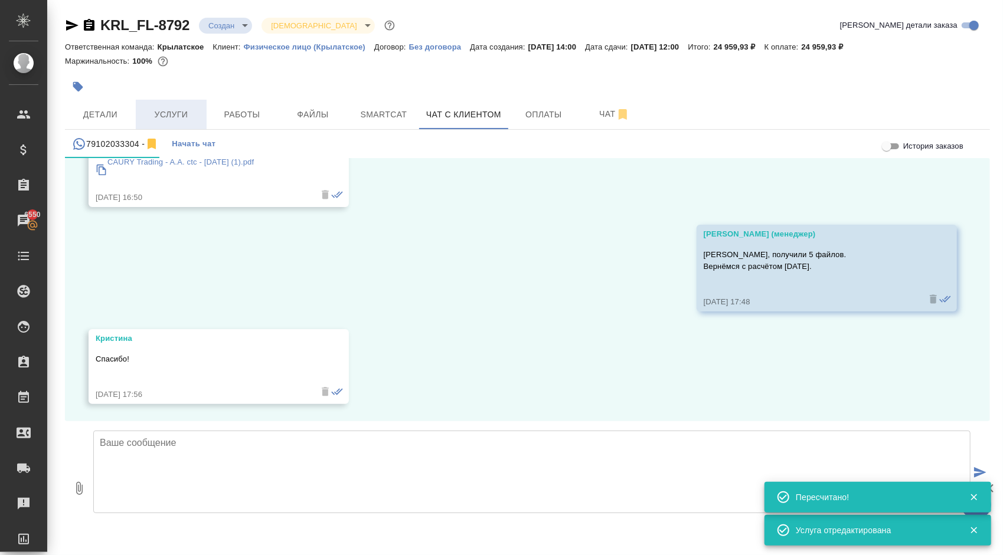
click at [168, 104] on button "Услуги" at bounding box center [171, 115] width 71 height 30
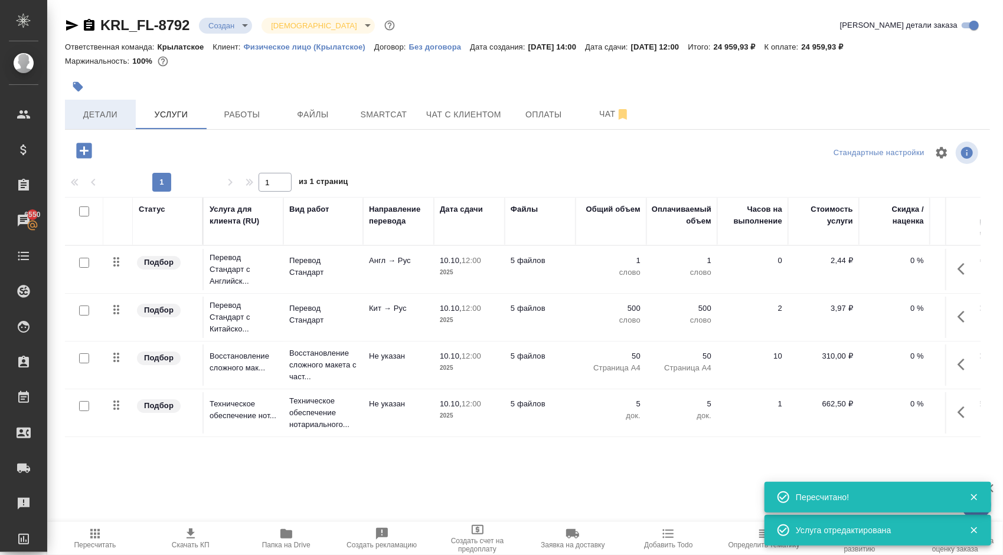
click at [90, 109] on span "Детали" at bounding box center [100, 114] width 57 height 15
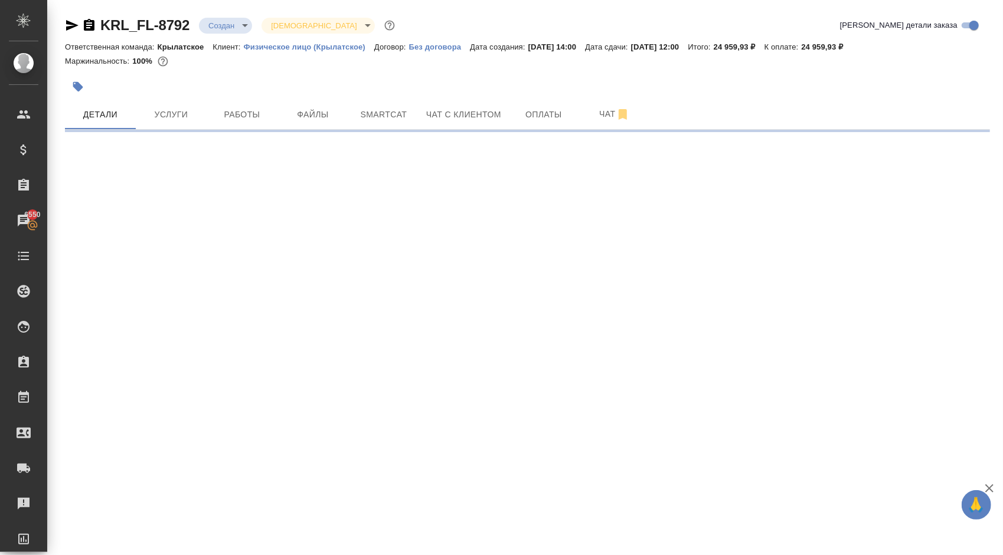
select select "RU"
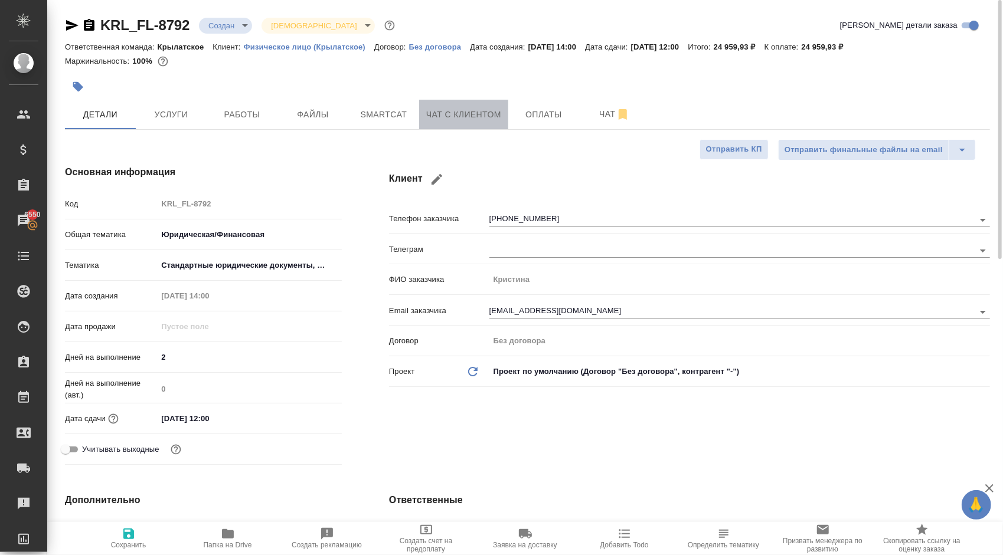
click at [443, 117] on span "Чат с клиентом" at bounding box center [463, 114] width 75 height 15
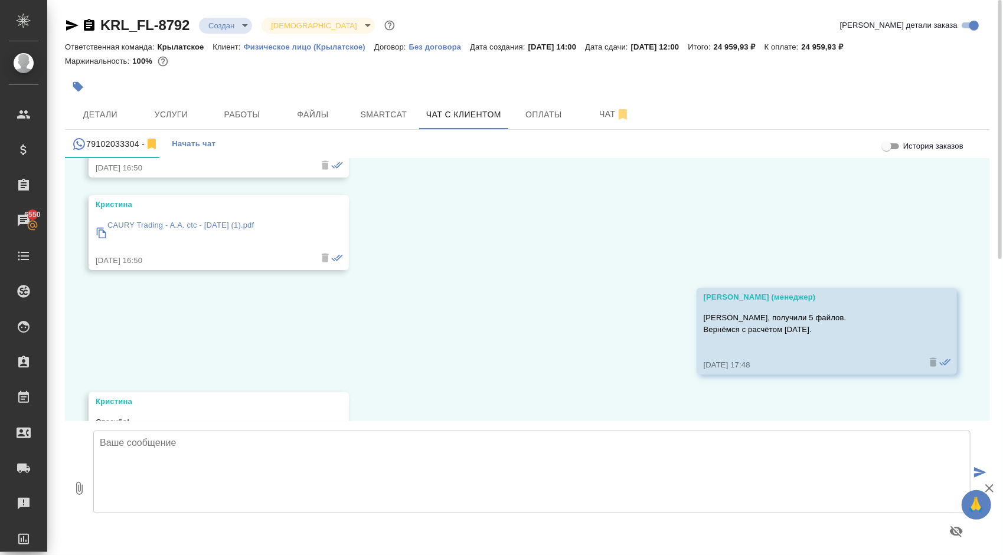
scroll to position [657, 0]
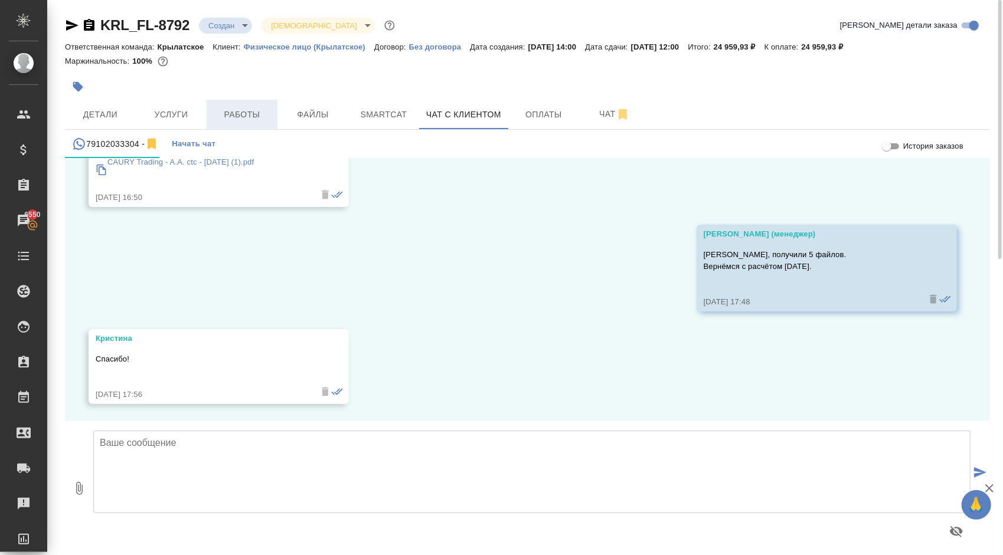
click at [257, 114] on span "Работы" at bounding box center [242, 114] width 57 height 15
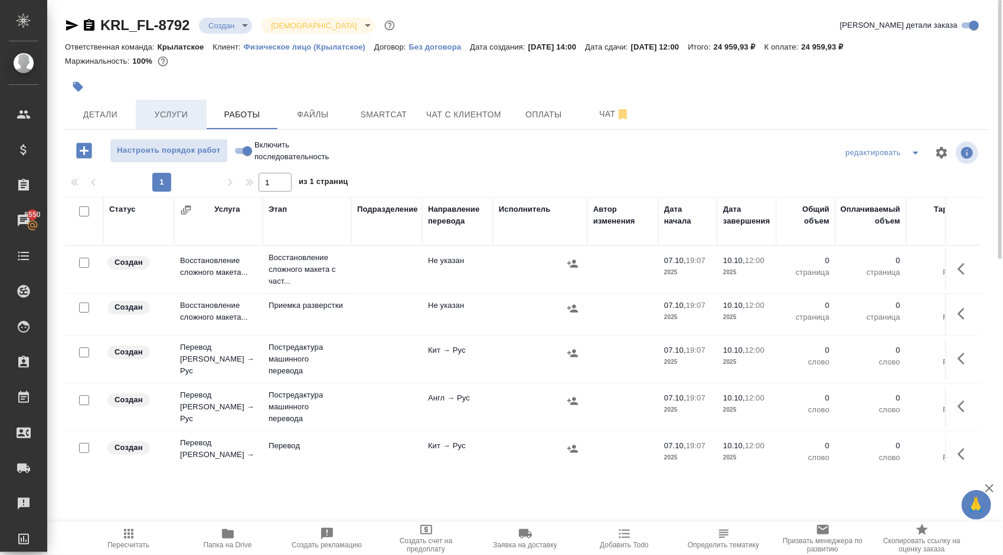
click at [168, 116] on span "Услуги" at bounding box center [171, 114] width 57 height 15
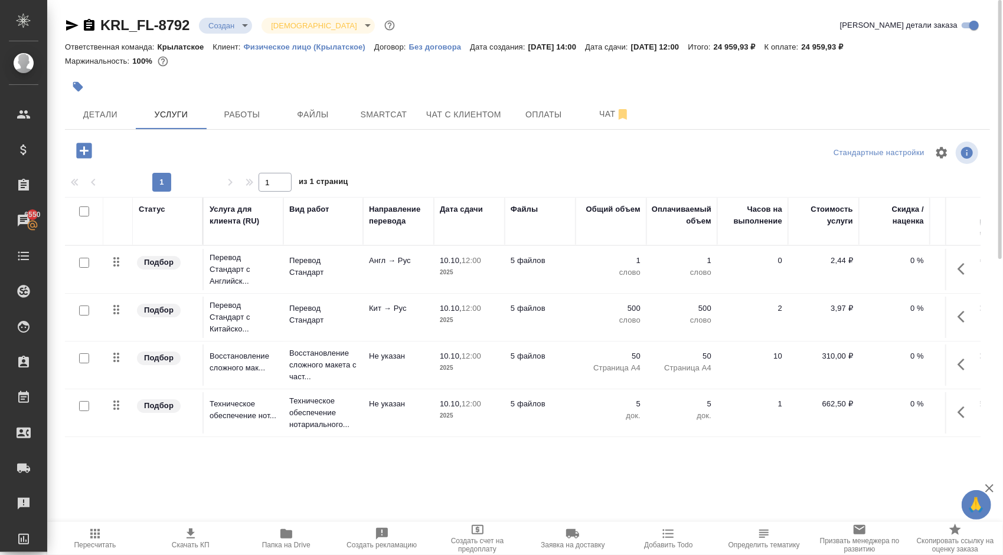
click at [83, 261] on input "checkbox" at bounding box center [84, 263] width 10 height 10
checkbox input "true"
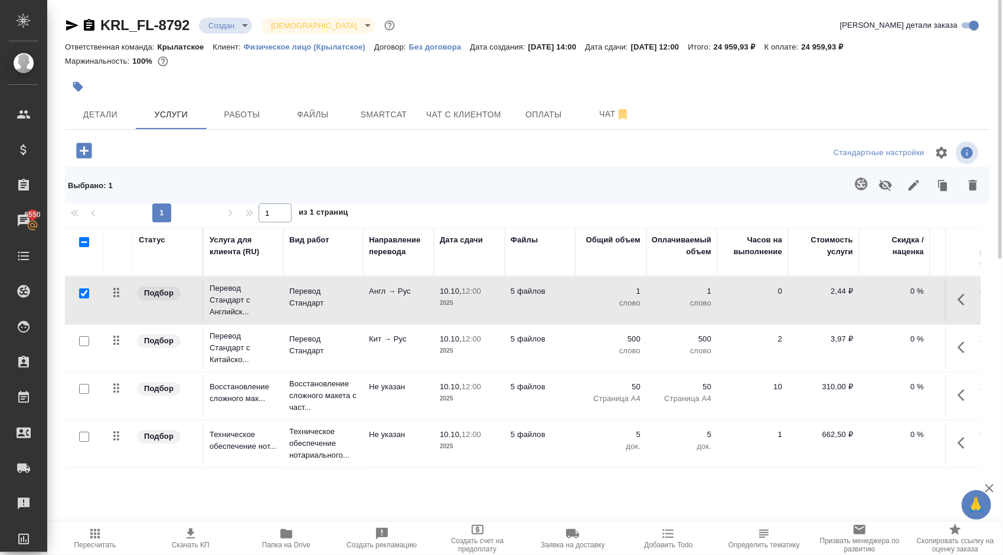
click at [851, 182] on button "button" at bounding box center [861, 184] width 28 height 28
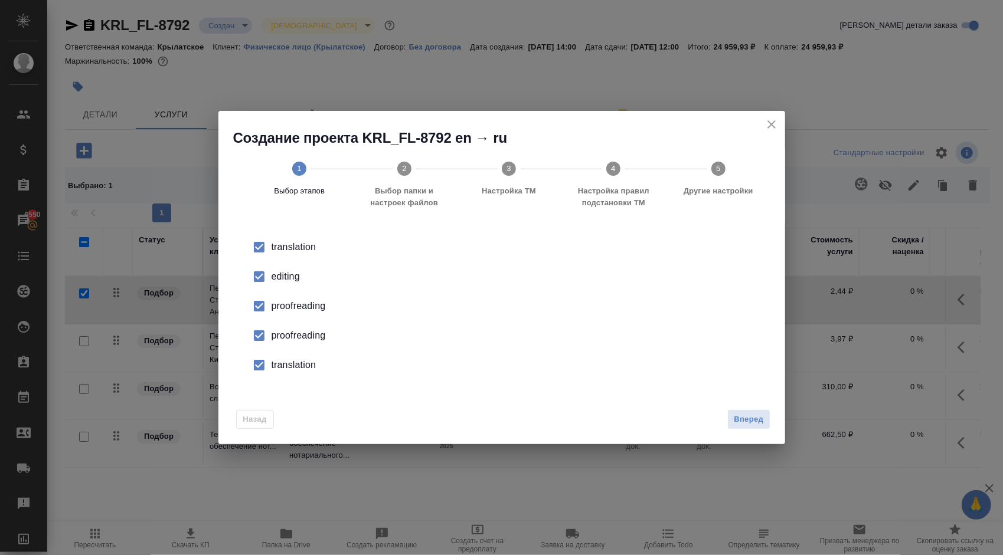
click at [265, 283] on input "checkbox" at bounding box center [259, 276] width 25 height 25
click at [266, 305] on input "checkbox" at bounding box center [259, 306] width 25 height 25
click at [261, 333] on input "checkbox" at bounding box center [259, 335] width 25 height 25
click at [280, 365] on div "translation" at bounding box center [513, 365] width 485 height 14
click at [744, 421] on span "Вперед" at bounding box center [748, 420] width 30 height 14
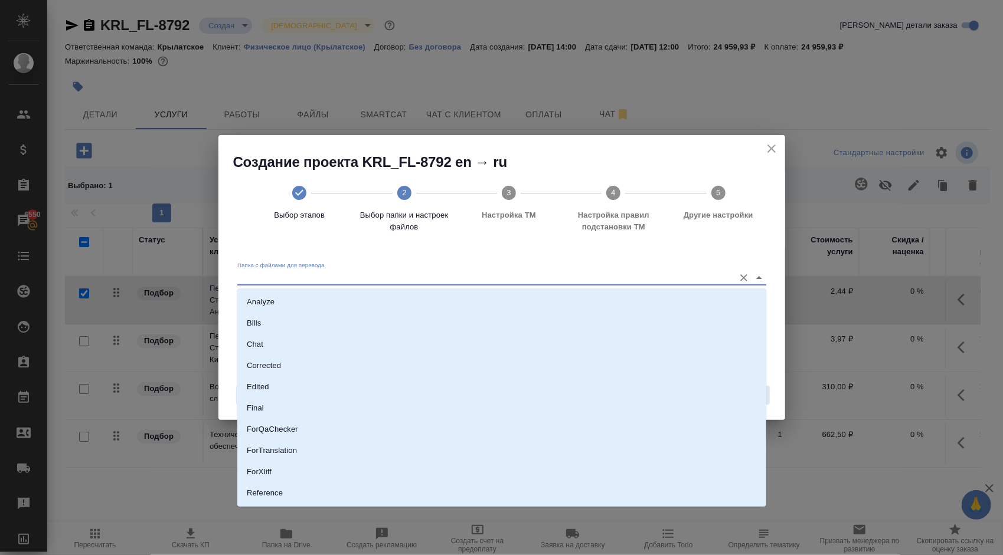
click at [345, 280] on input "Папка с файлами для перевода" at bounding box center [482, 278] width 491 height 14
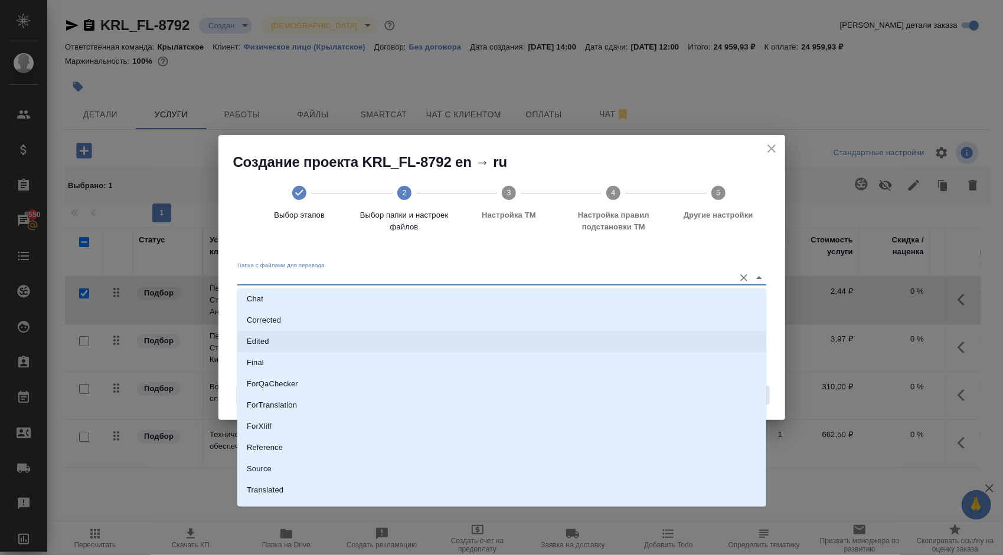
scroll to position [61, 0]
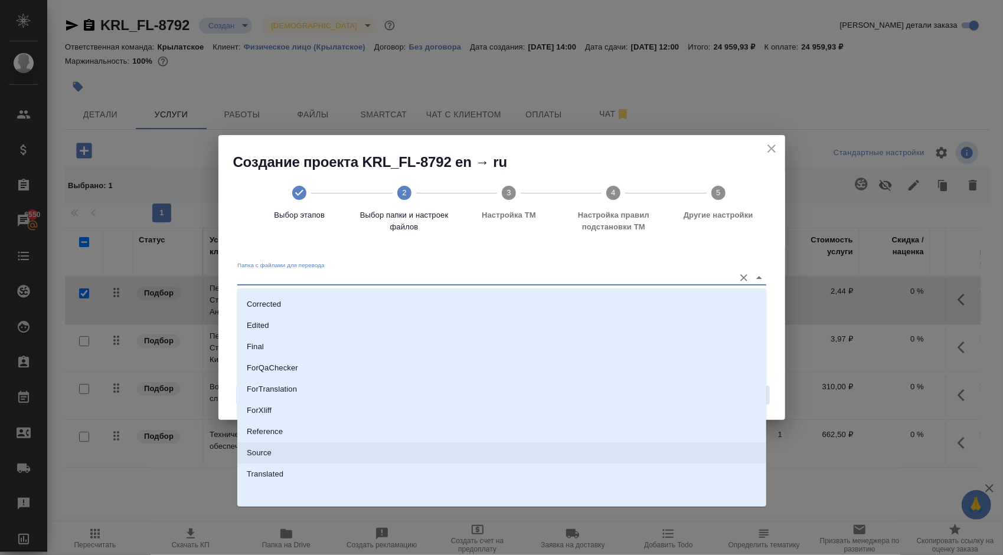
click at [279, 453] on li "Source" at bounding box center [501, 453] width 529 height 21
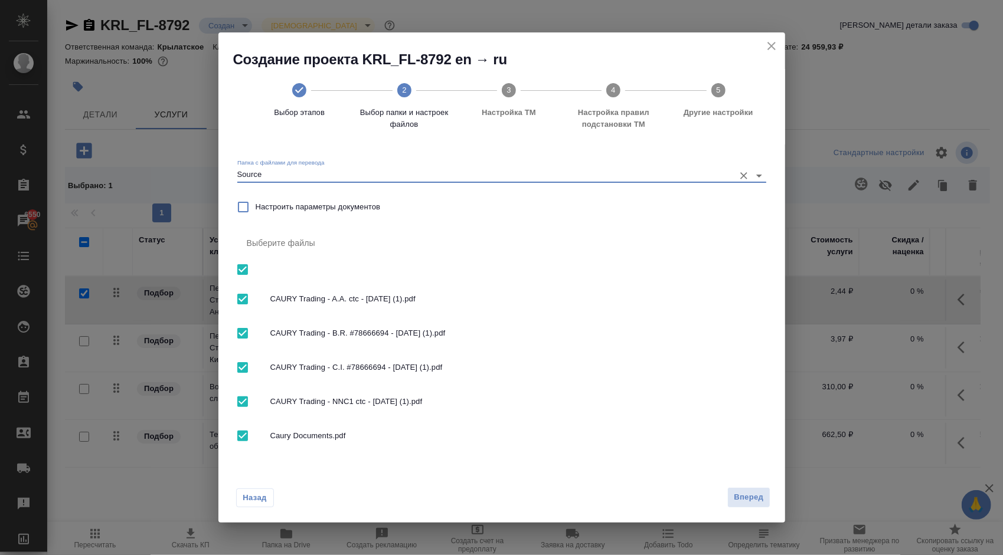
type input "Source"
click at [764, 497] on button "Вперед" at bounding box center [748, 497] width 42 height 21
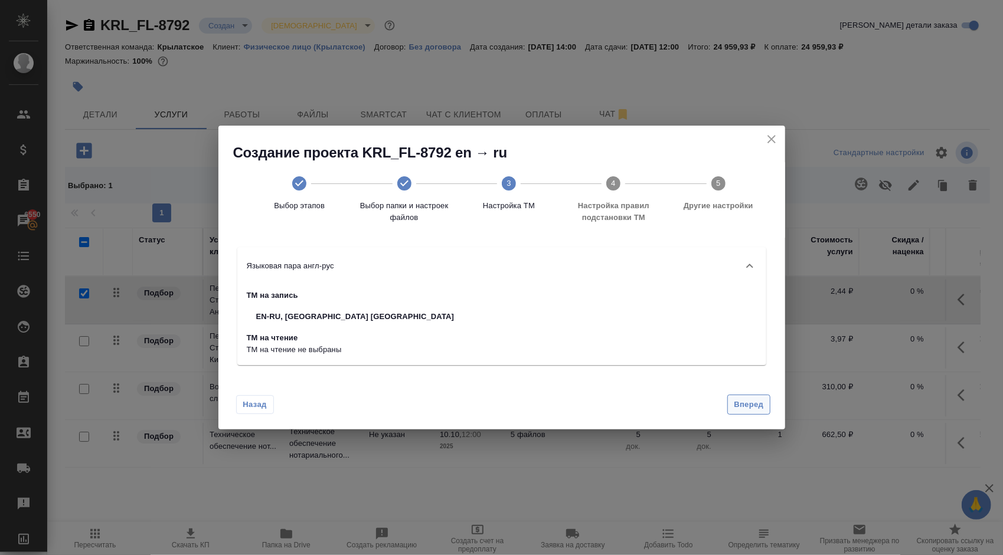
click at [757, 408] on span "Вперед" at bounding box center [748, 405] width 30 height 14
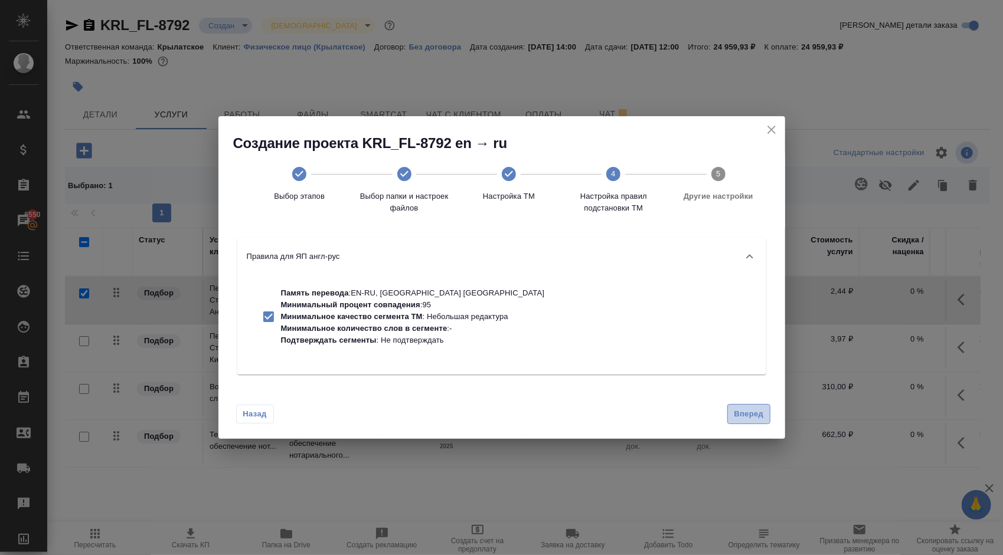
click at [755, 413] on span "Вперед" at bounding box center [748, 415] width 30 height 14
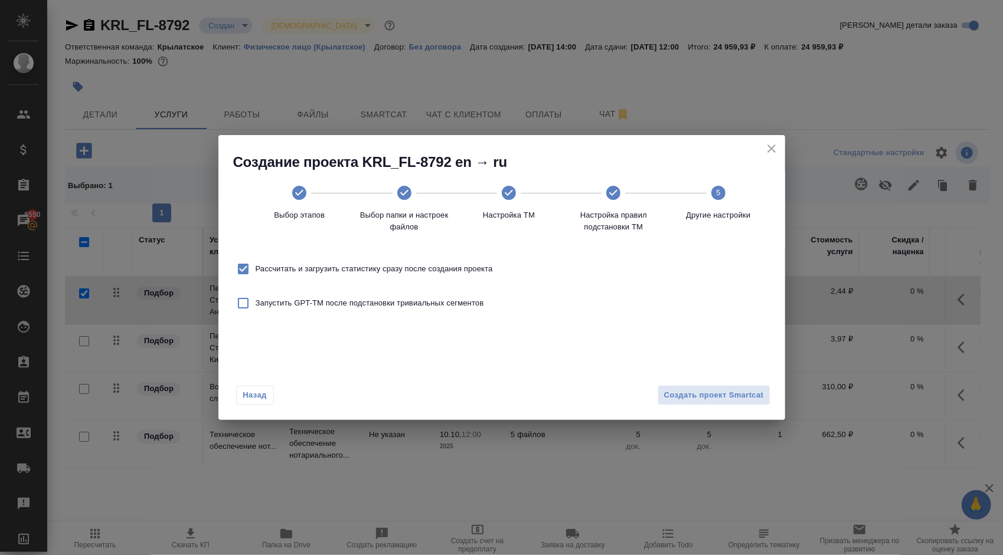
click at [392, 263] on span "Рассчитать и загрузить статистику сразу после создания проекта" at bounding box center [374, 269] width 237 height 12
click at [256, 263] on input "Рассчитать и загрузить статистику сразу после создания проекта" at bounding box center [243, 269] width 25 height 25
checkbox input "false"
click at [723, 395] on span "Создать проект Smartcat" at bounding box center [714, 396] width 100 height 14
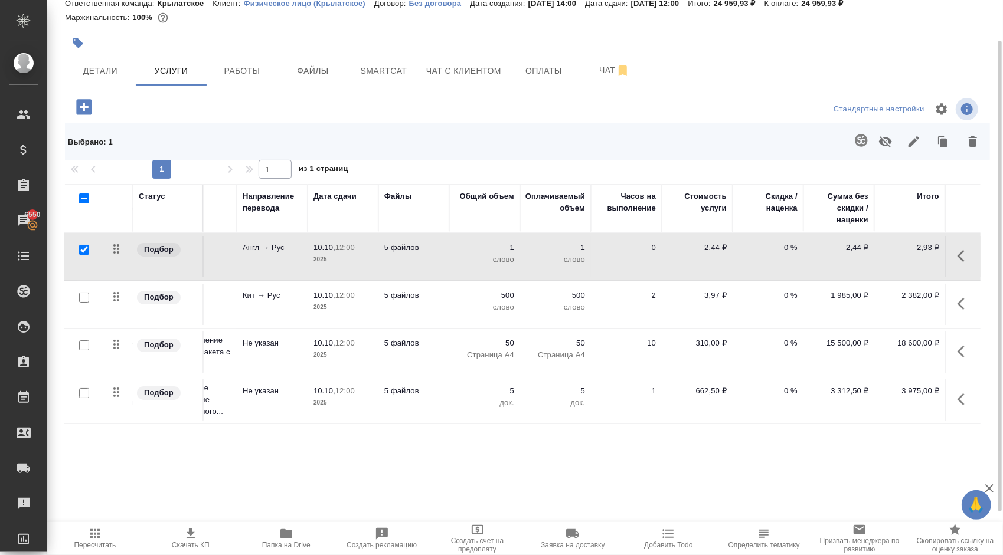
scroll to position [0, 0]
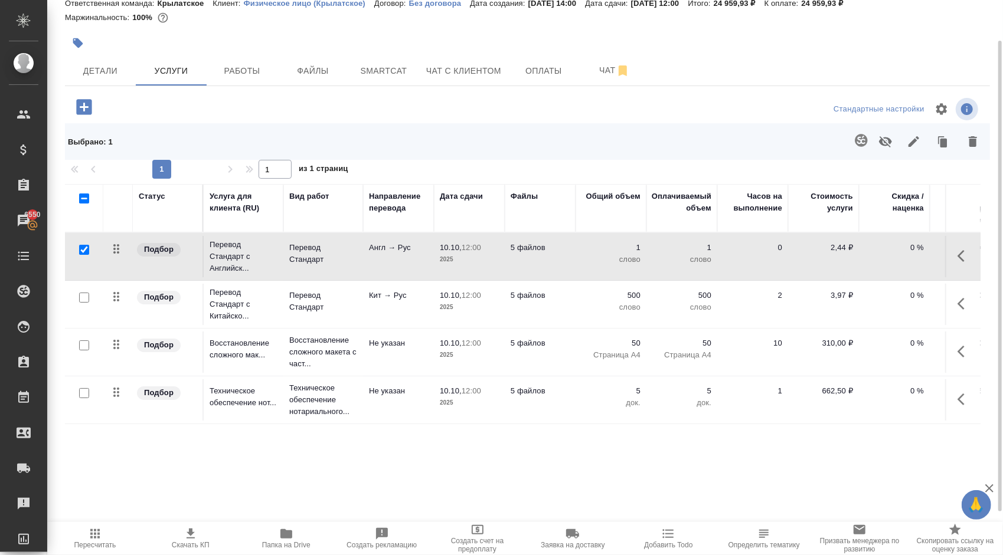
click at [964, 351] on icon "button" at bounding box center [964, 352] width 14 height 14
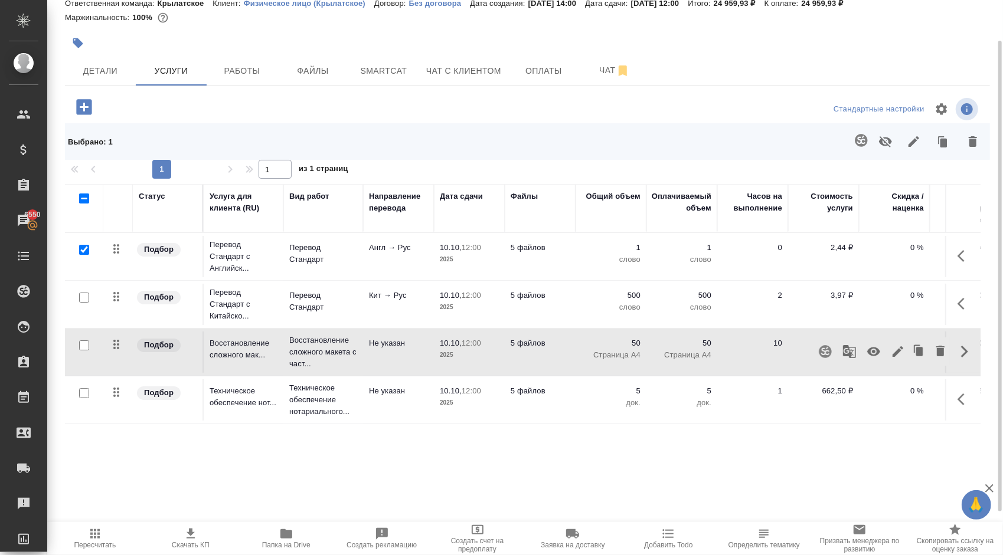
click at [899, 348] on icon "button" at bounding box center [897, 351] width 11 height 11
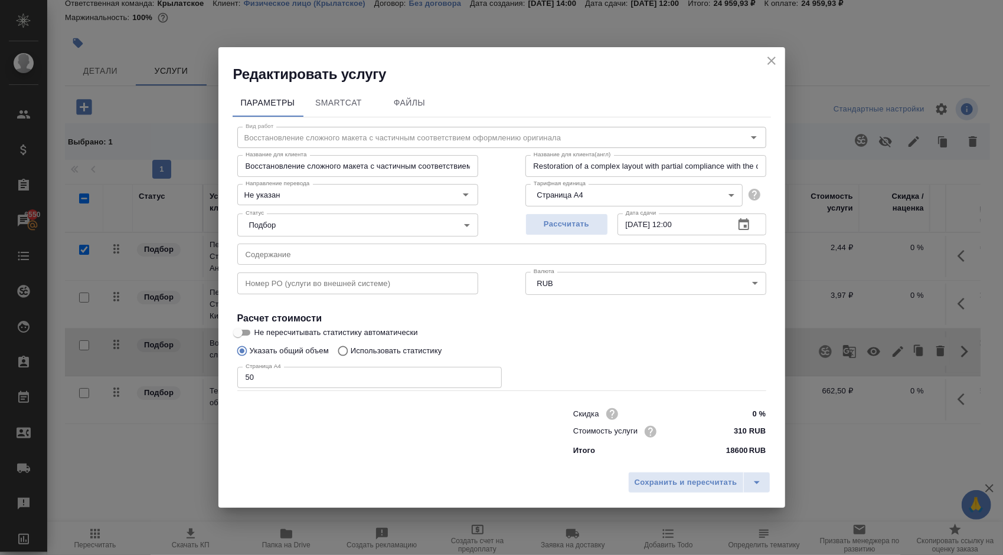
click at [738, 431] on input "310 RUB" at bounding box center [743, 431] width 44 height 17
click at [738, 431] on input "310 RUB" at bounding box center [743, 431] width 43 height 17
type input "200 RUB"
click at [715, 473] on button "Сохранить и пересчитать" at bounding box center [686, 483] width 116 height 21
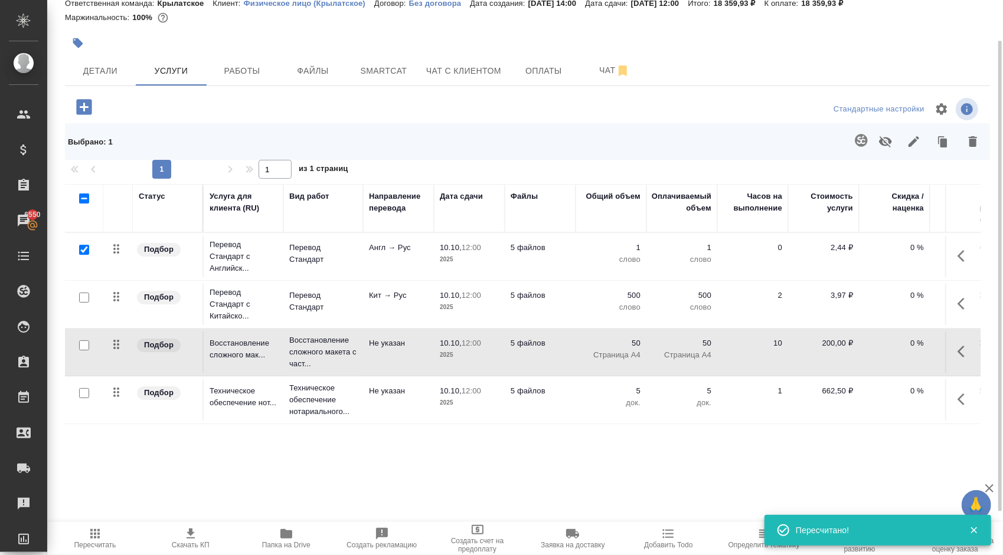
click at [132, 523] on button "Пересчитать" at bounding box center [95, 538] width 96 height 33
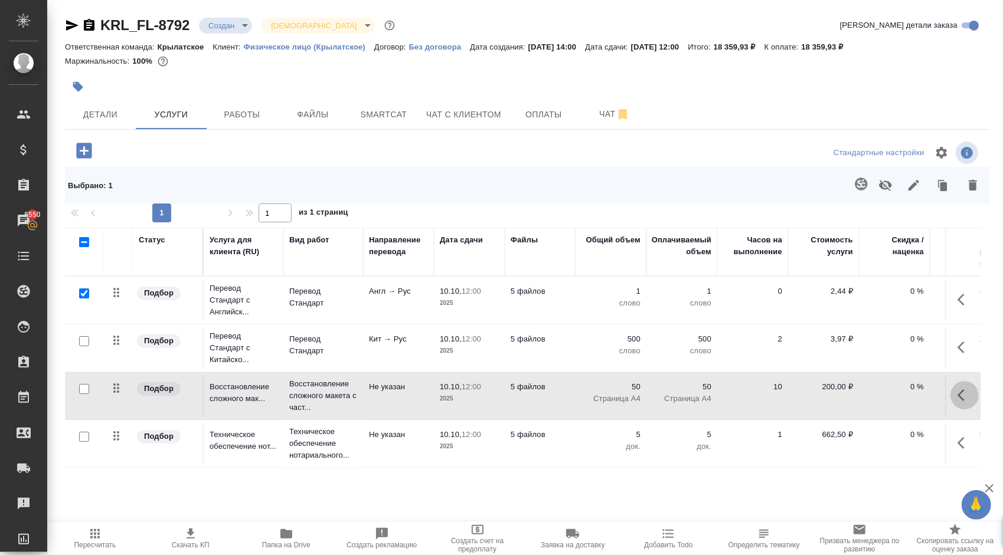
click at [970, 397] on icon "button" at bounding box center [964, 395] width 14 height 14
click at [893, 392] on icon "button" at bounding box center [897, 395] width 14 height 14
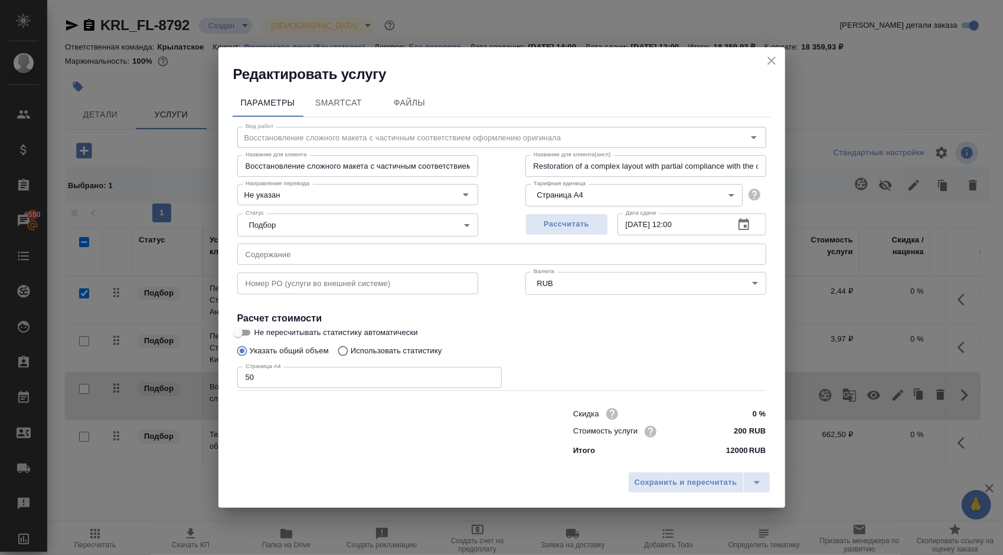
drag, startPoint x: 306, startPoint y: 382, endPoint x: 141, endPoint y: 366, distance: 165.5
click at [140, 366] on div "Редактировать услугу Параметры SmartCat Файлы Вид работ Восстановление сложного…" at bounding box center [501, 277] width 1003 height 555
type input "45"
click at [716, 484] on span "Сохранить и пересчитать" at bounding box center [685, 483] width 103 height 14
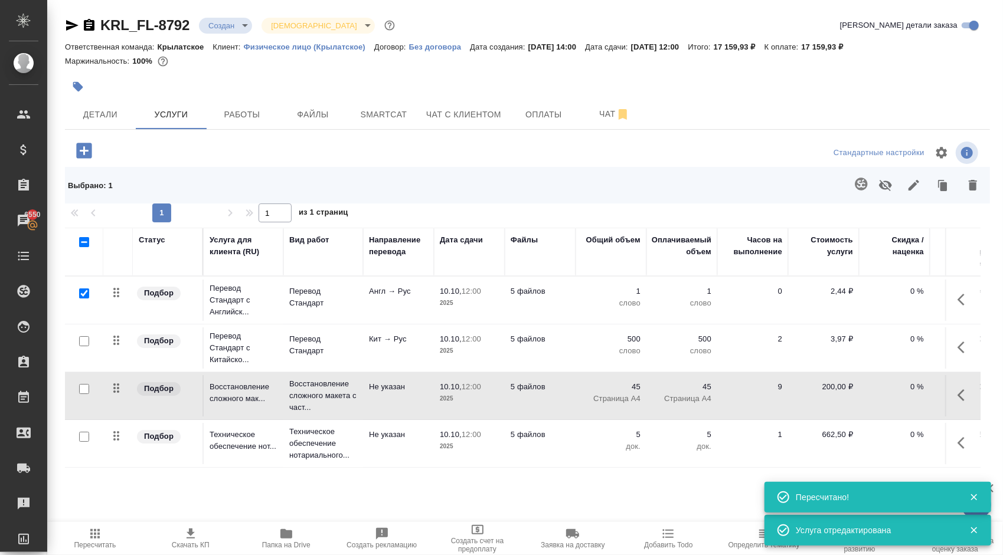
click at [101, 541] on span "Пересчитать" at bounding box center [95, 545] width 42 height 8
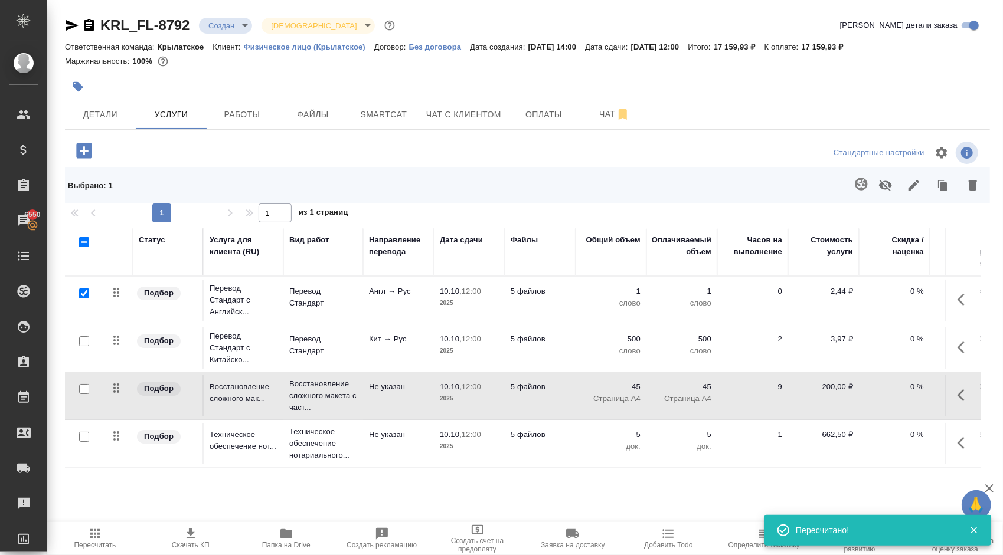
click at [218, 19] on body "🙏 .cls-1 fill:#fff; AWATERA [PERSON_NAME] Спецификации Заказы 6550 Чаты Todo Пр…" at bounding box center [501, 277] width 1003 height 555
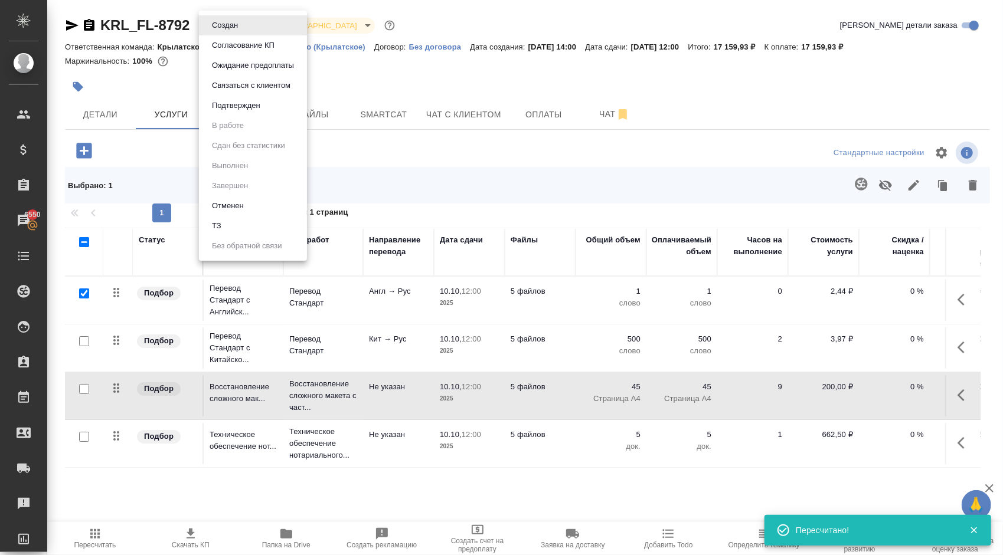
click at [496, 161] on div at bounding box center [501, 277] width 1003 height 555
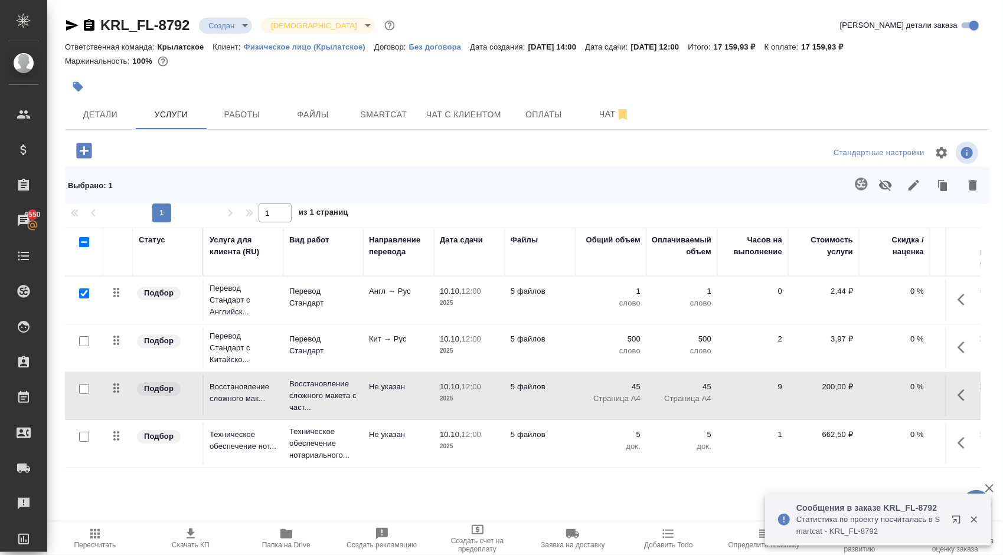
click at [955, 299] on button "button" at bounding box center [964, 300] width 28 height 28
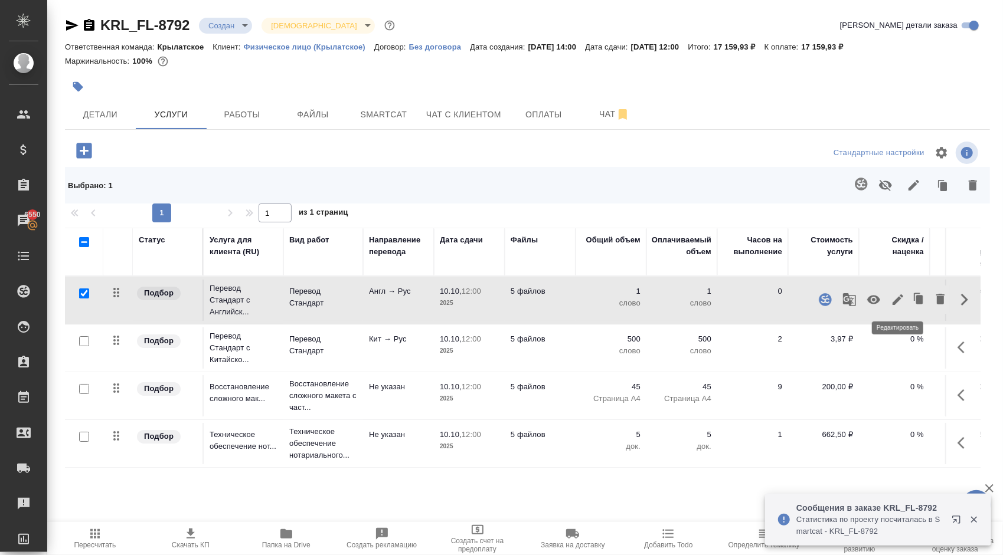
click at [898, 300] on icon "button" at bounding box center [897, 300] width 14 height 14
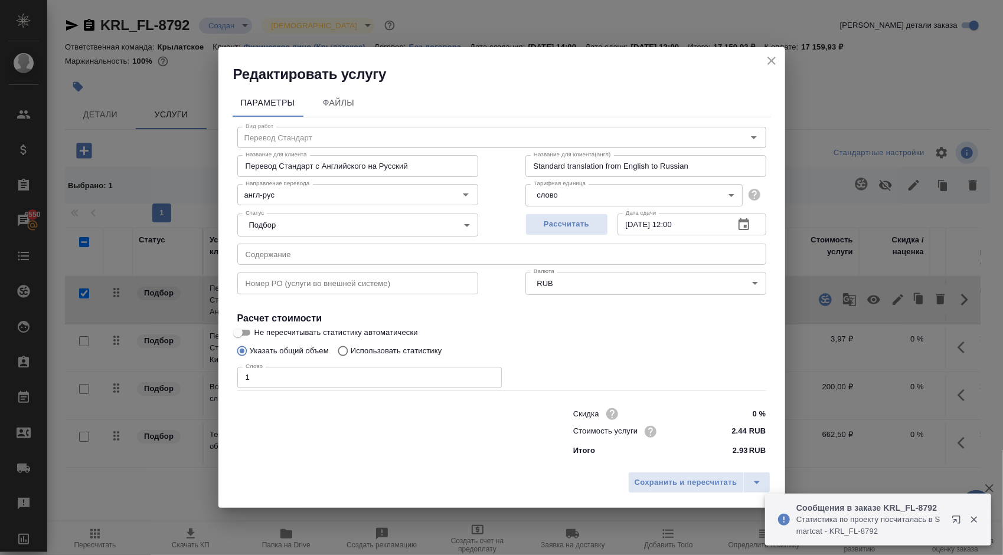
click at [243, 379] on input "1" at bounding box center [369, 377] width 264 height 21
click at [262, 382] on input "1" at bounding box center [369, 377] width 264 height 21
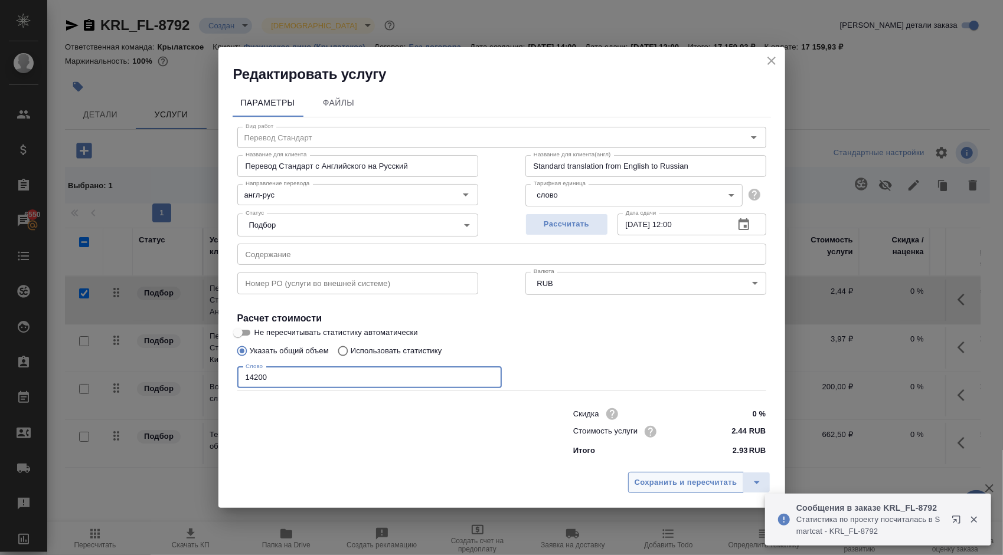
type input "14200"
click at [681, 477] on span "Сохранить и пересчитать" at bounding box center [685, 483] width 103 height 14
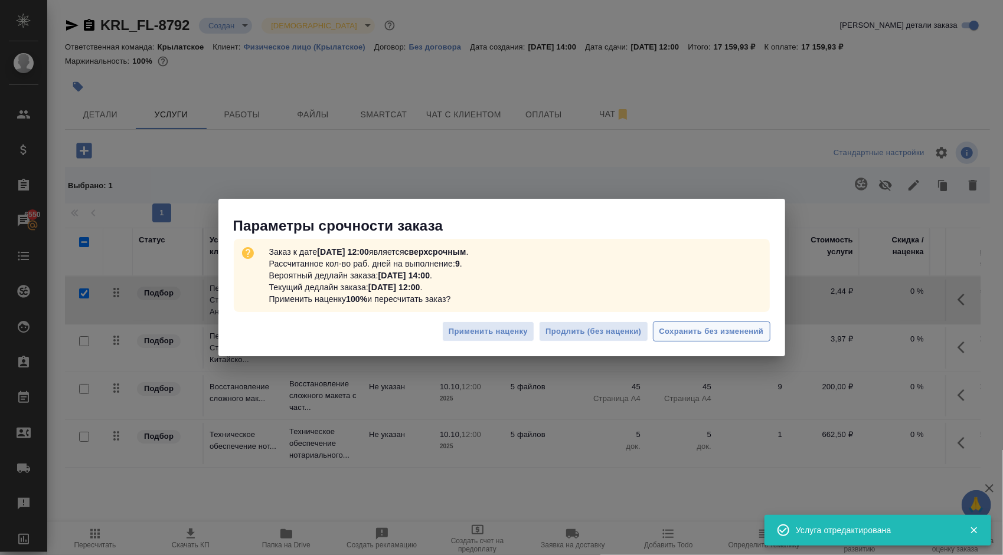
click at [737, 322] on button "Сохранить без изменений" at bounding box center [711, 332] width 117 height 21
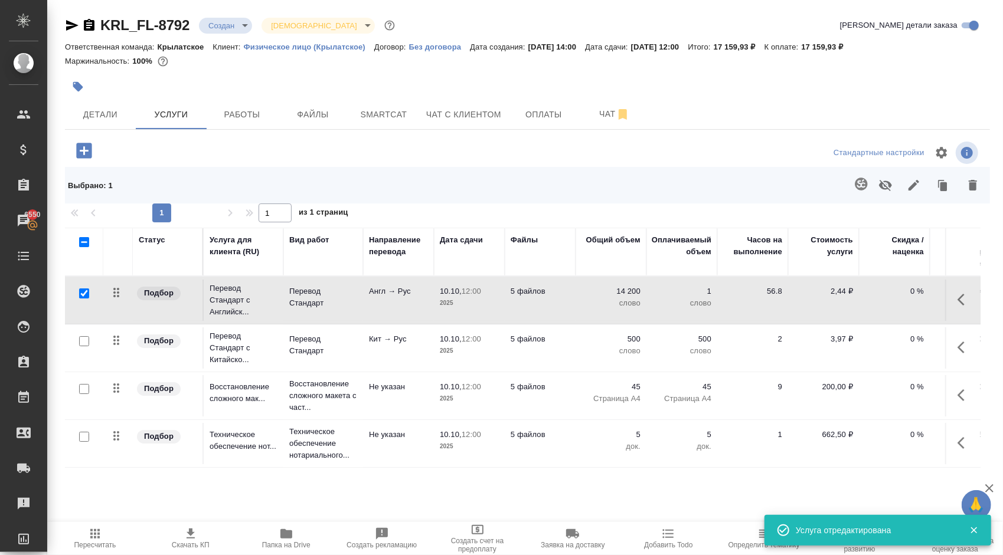
type input "urgent"
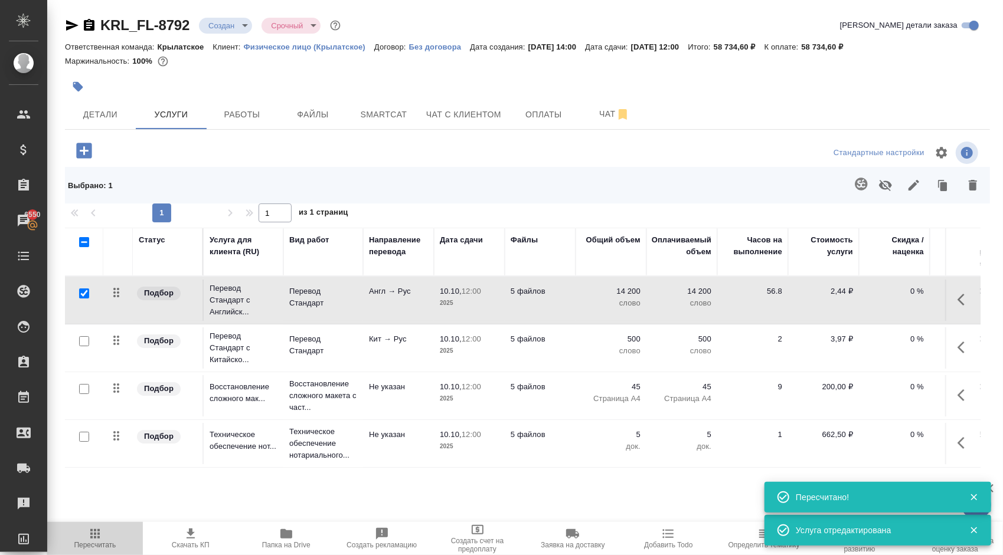
click at [109, 535] on span "Пересчитать" at bounding box center [94, 538] width 81 height 22
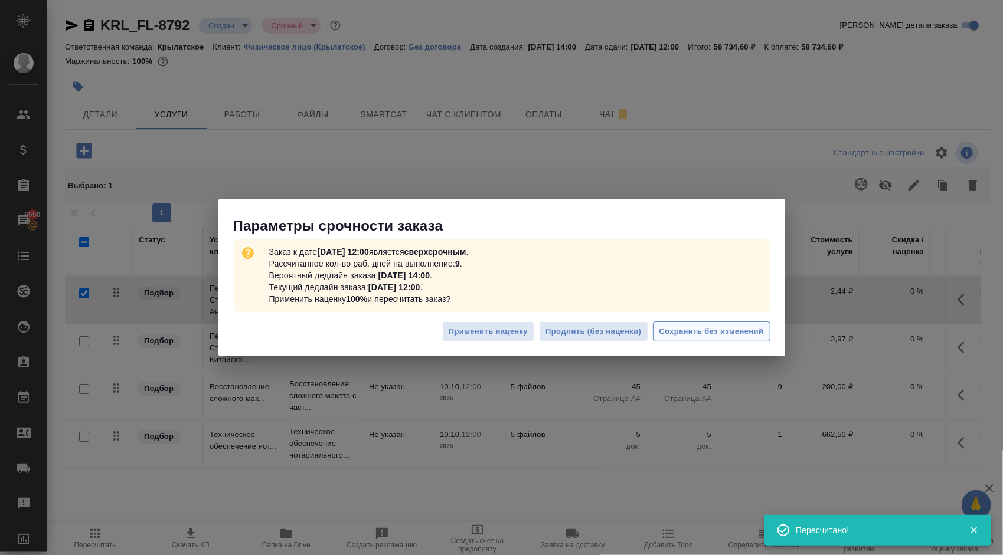
click at [745, 330] on span "Сохранить без изменений" at bounding box center [711, 332] width 104 height 14
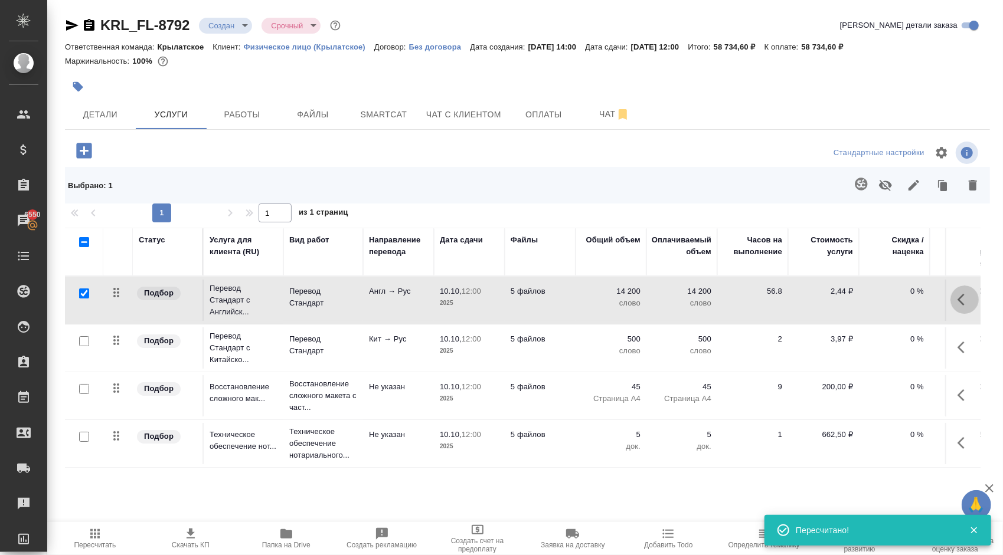
click at [969, 299] on icon "button" at bounding box center [964, 300] width 14 height 14
click at [898, 303] on icon "button" at bounding box center [897, 300] width 14 height 14
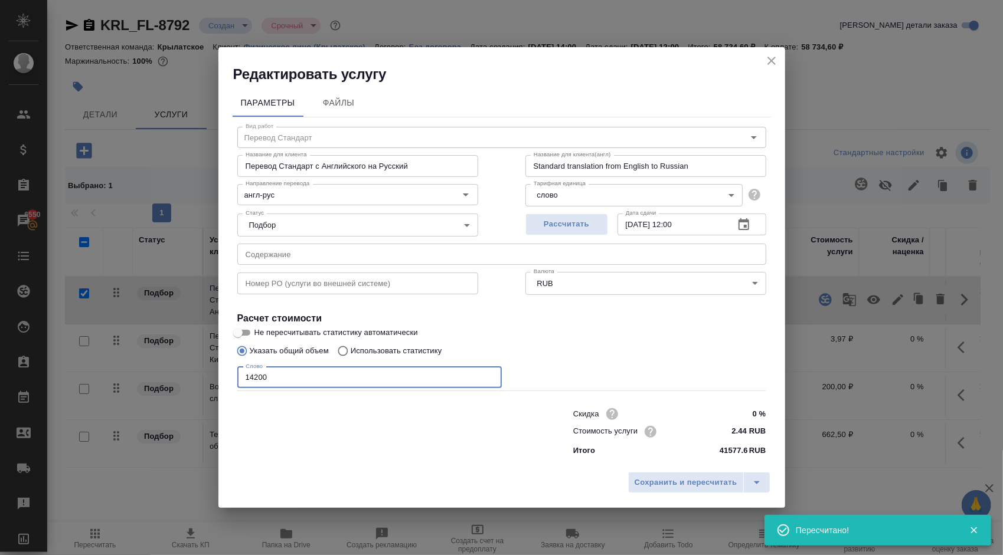
drag, startPoint x: 312, startPoint y: 373, endPoint x: 236, endPoint y: 371, distance: 75.6
click at [241, 370] on input "14200" at bounding box center [369, 377] width 264 height 21
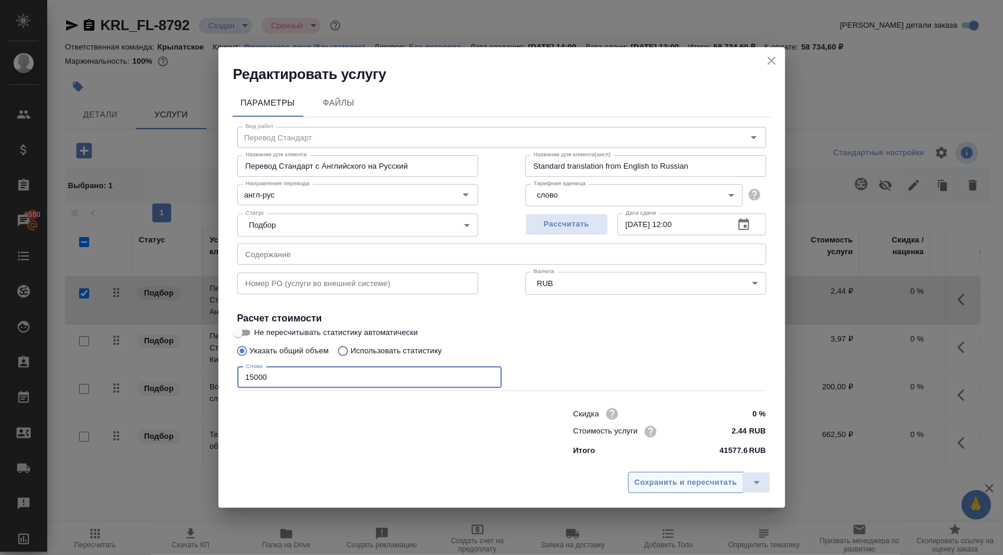
type input "15000"
click at [639, 485] on span "Сохранить и пересчитать" at bounding box center [685, 483] width 103 height 14
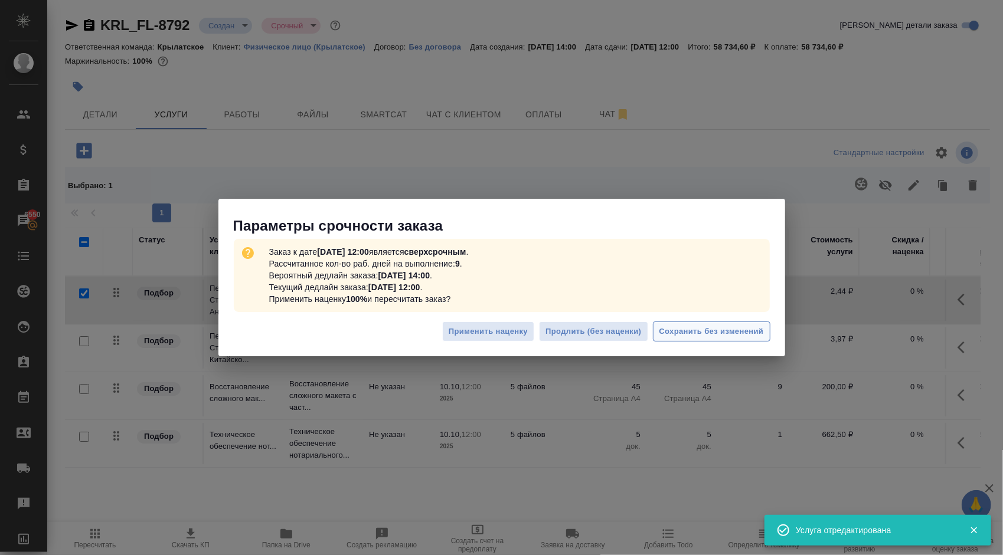
click at [747, 336] on span "Сохранить без изменений" at bounding box center [711, 332] width 104 height 14
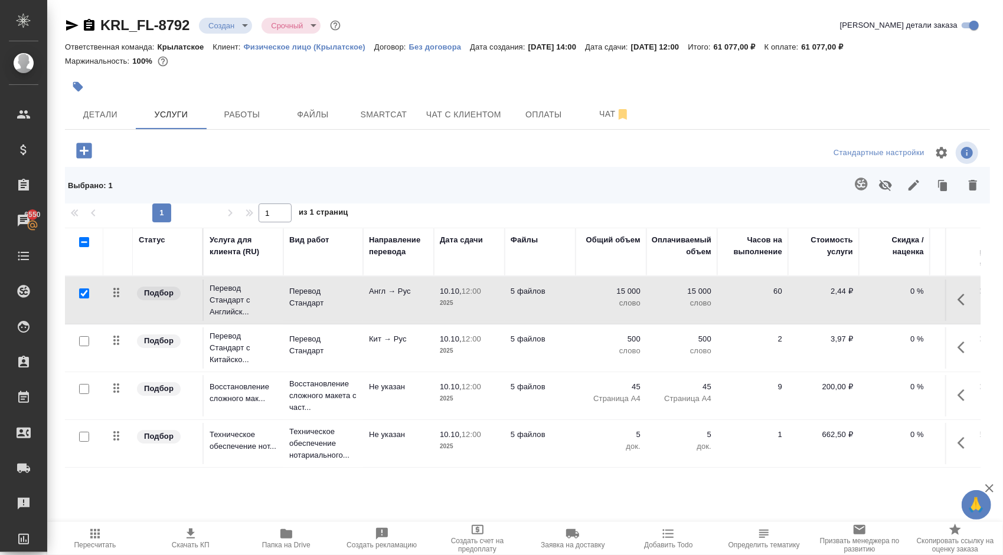
click at [361, 142] on div at bounding box center [219, 151] width 308 height 24
click at [83, 290] on input "checkbox" at bounding box center [84, 294] width 10 height 10
checkbox input "false"
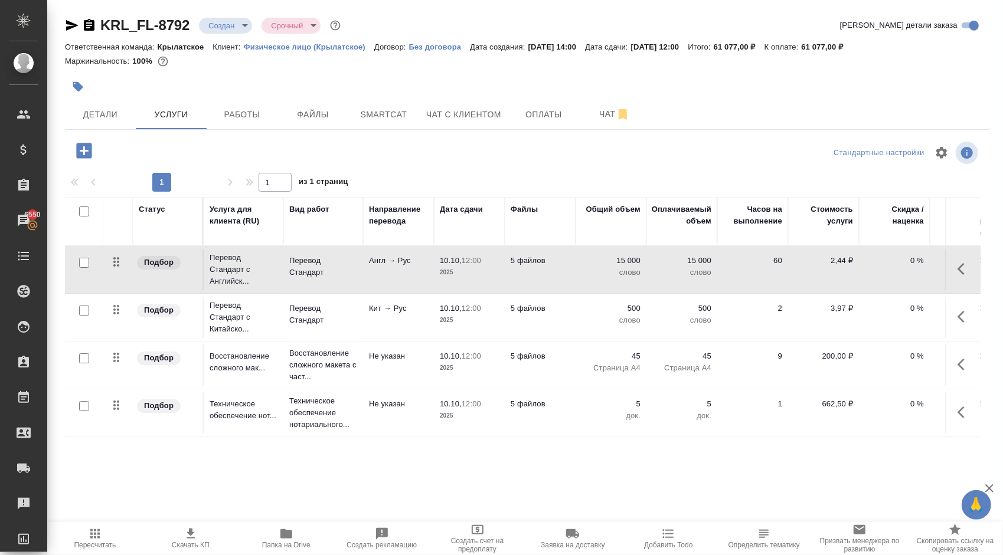
click at [97, 527] on icon "button" at bounding box center [95, 534] width 14 height 14
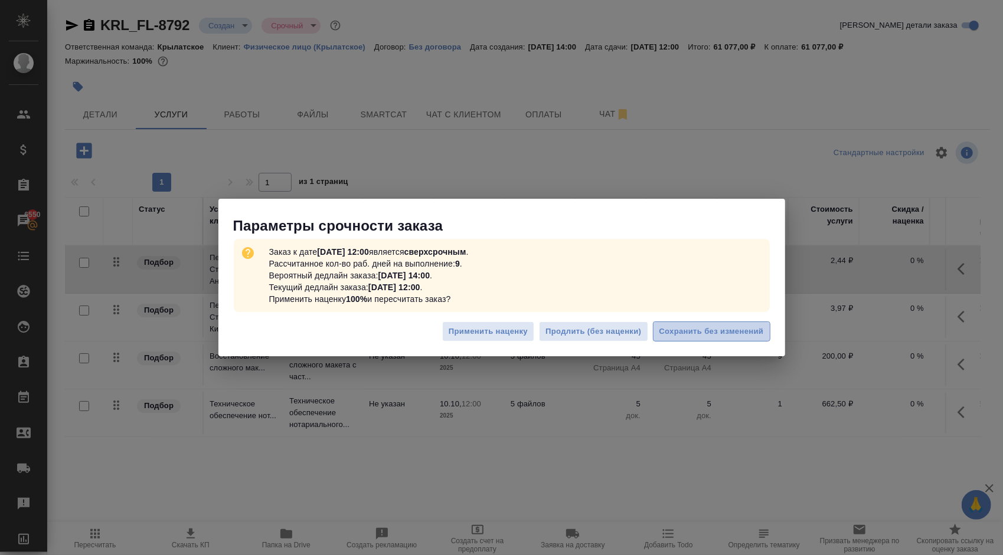
click at [687, 329] on span "Сохранить без изменений" at bounding box center [711, 332] width 104 height 14
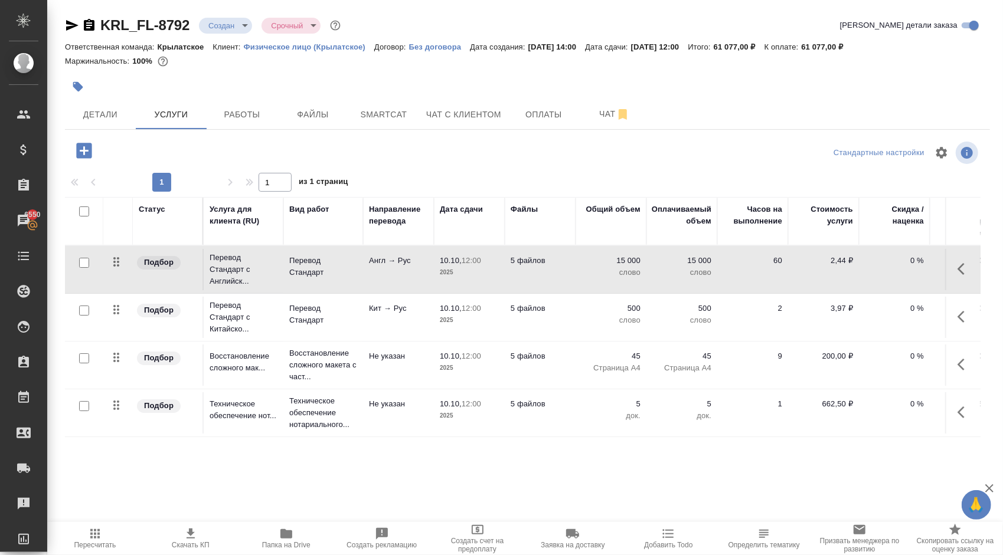
click at [72, 34] on div "KRL_FL-8792 Создан new Срочный urgent" at bounding box center [204, 25] width 278 height 19
click at [71, 27] on icon "button" at bounding box center [72, 25] width 12 height 11
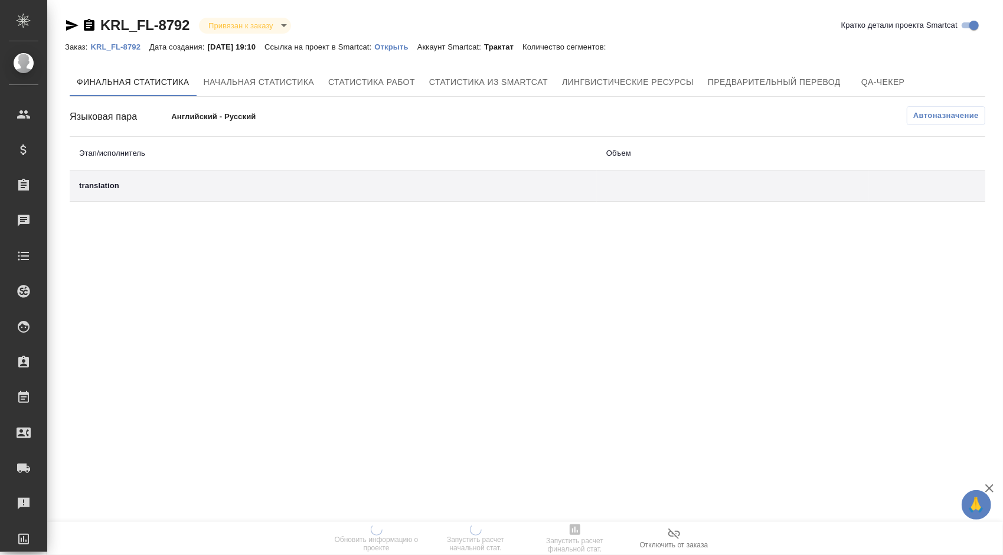
click at [414, 43] on p "Открыть" at bounding box center [395, 46] width 42 height 9
